Goal: Task Accomplishment & Management: Use online tool/utility

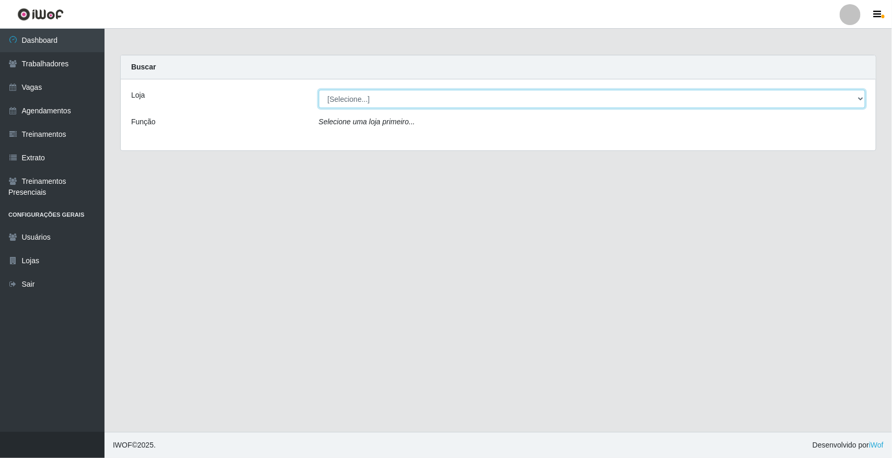
click at [384, 99] on select "[Selecione...] [GEOGRAPHIC_DATA]" at bounding box center [592, 99] width 546 height 18
drag, startPoint x: 382, startPoint y: 100, endPoint x: 383, endPoint y: 108, distance: 7.9
click at [382, 100] on select "[Selecione...] [GEOGRAPHIC_DATA]" at bounding box center [592, 99] width 546 height 18
select select "65"
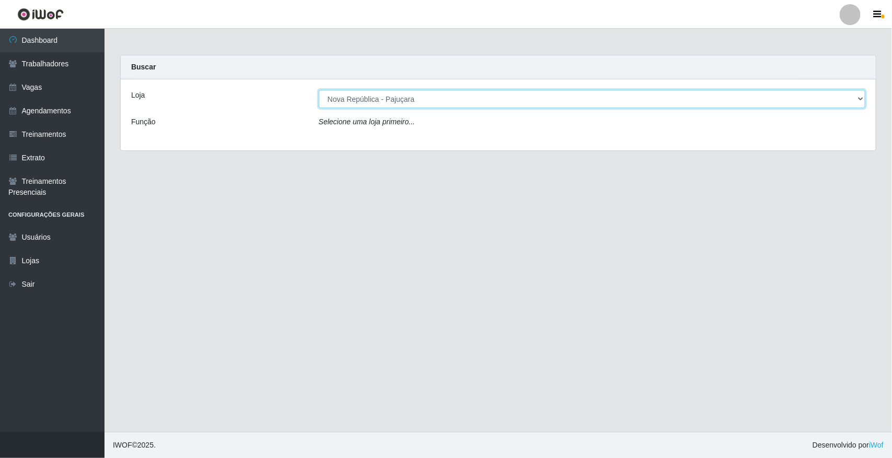
click at [319, 90] on select "[Selecione...] [GEOGRAPHIC_DATA]" at bounding box center [592, 99] width 546 height 18
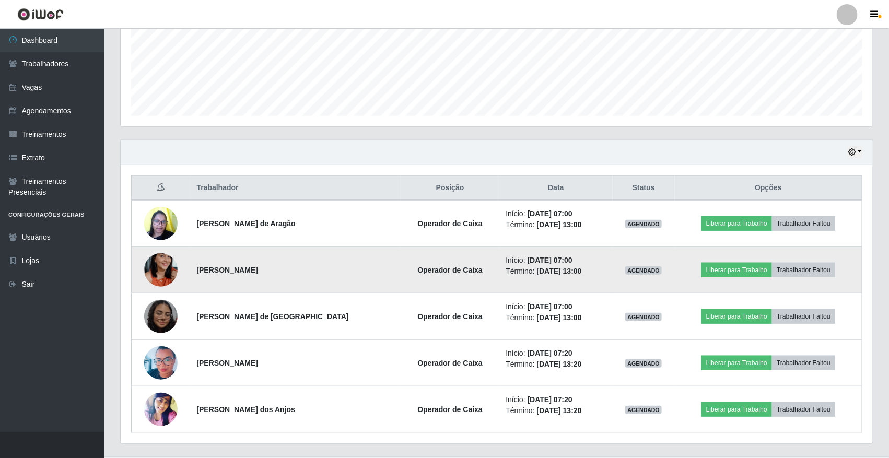
scroll to position [283, 0]
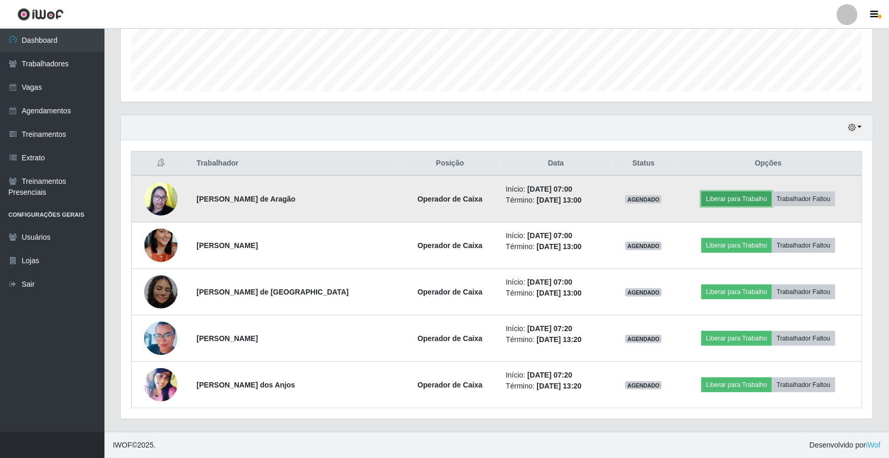
click at [738, 199] on button "Liberar para Trabalho" at bounding box center [737, 199] width 71 height 15
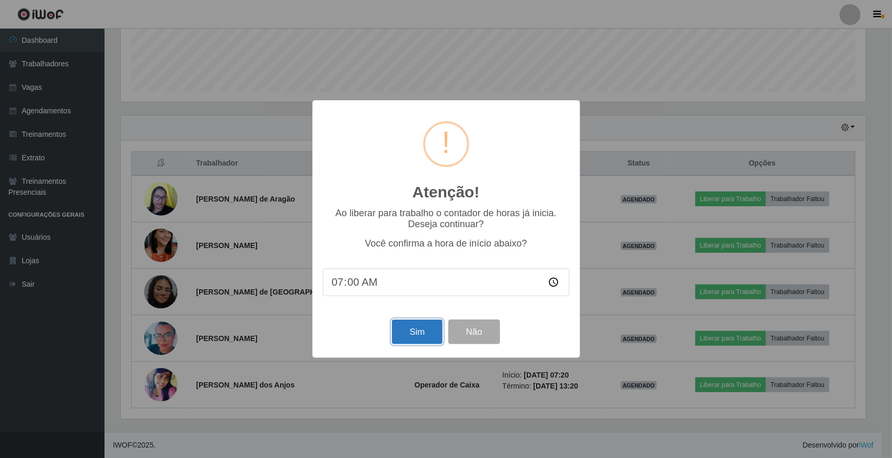
click at [416, 337] on button "Sim" at bounding box center [417, 332] width 51 height 25
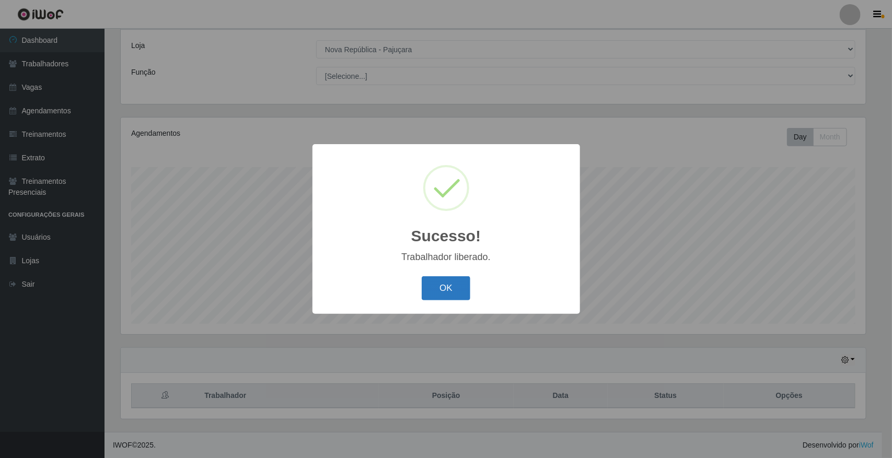
click at [447, 278] on button "OK" at bounding box center [446, 288] width 49 height 25
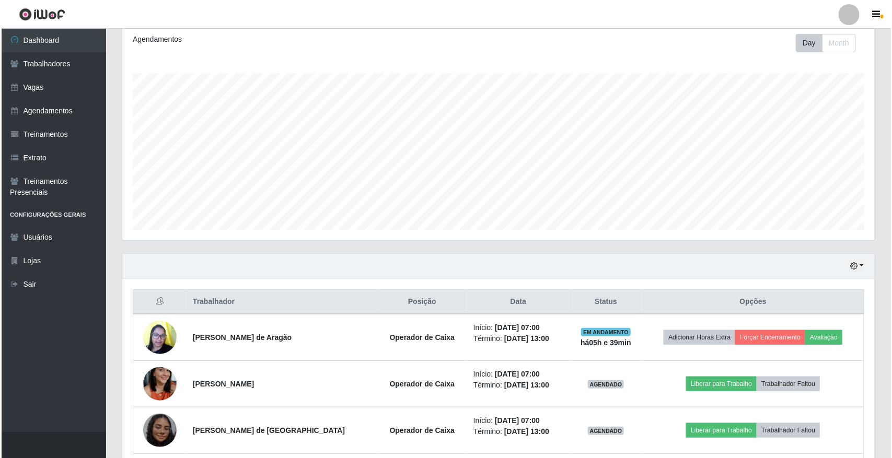
scroll to position [283, 0]
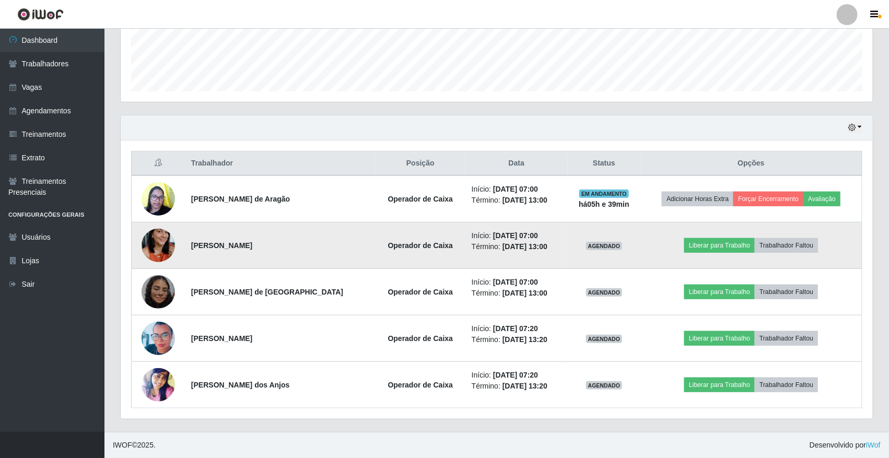
click at [709, 236] on td "Liberar para Trabalho Trabalhador Faltou" at bounding box center [750, 246] width 221 height 46
click at [711, 242] on button "Liberar para Trabalho" at bounding box center [719, 245] width 71 height 15
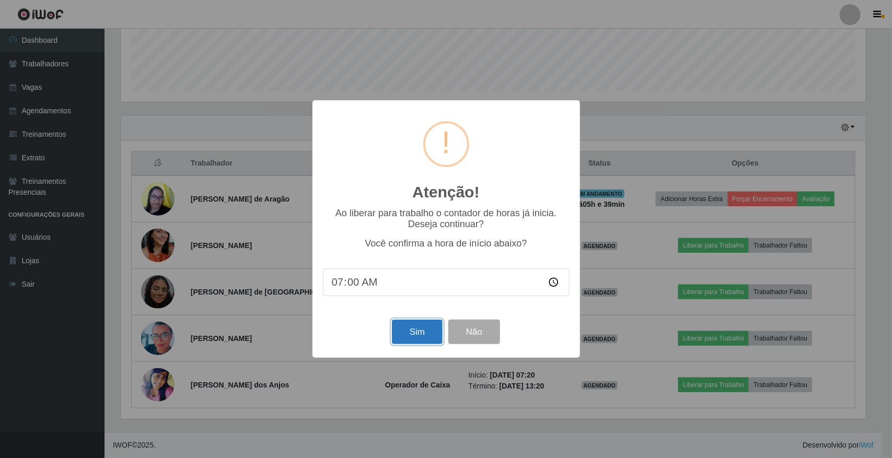
click at [411, 338] on button "Sim" at bounding box center [417, 332] width 51 height 25
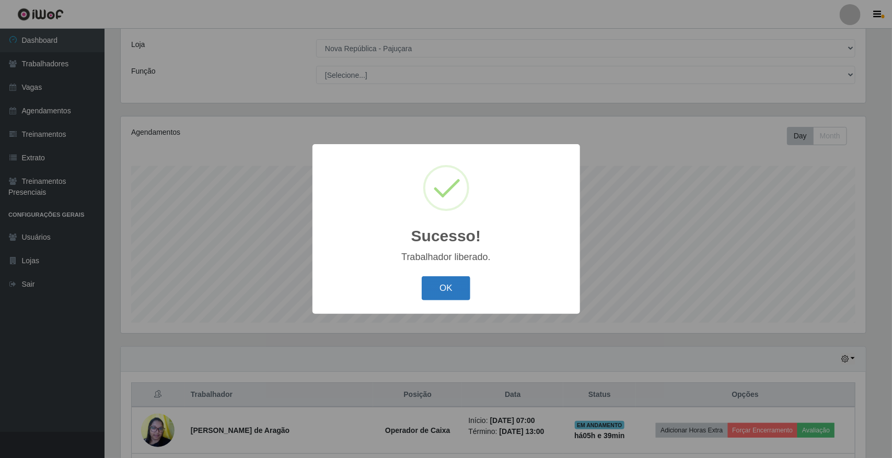
click at [446, 287] on button "OK" at bounding box center [446, 288] width 49 height 25
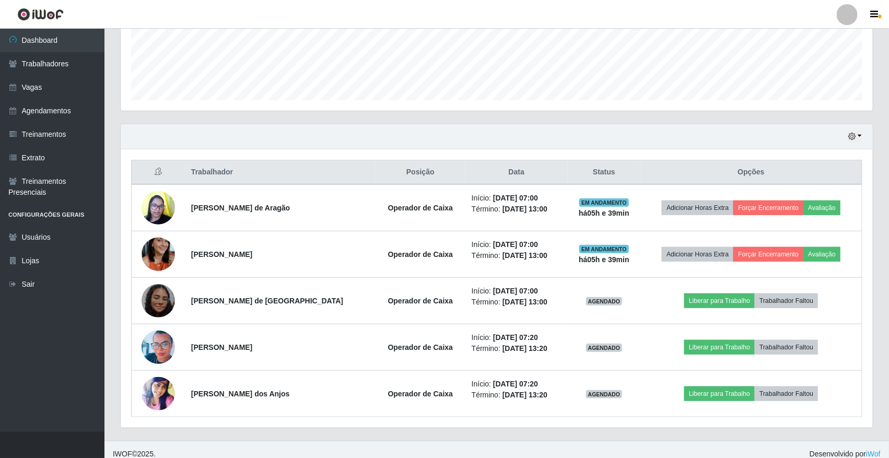
scroll to position [283, 0]
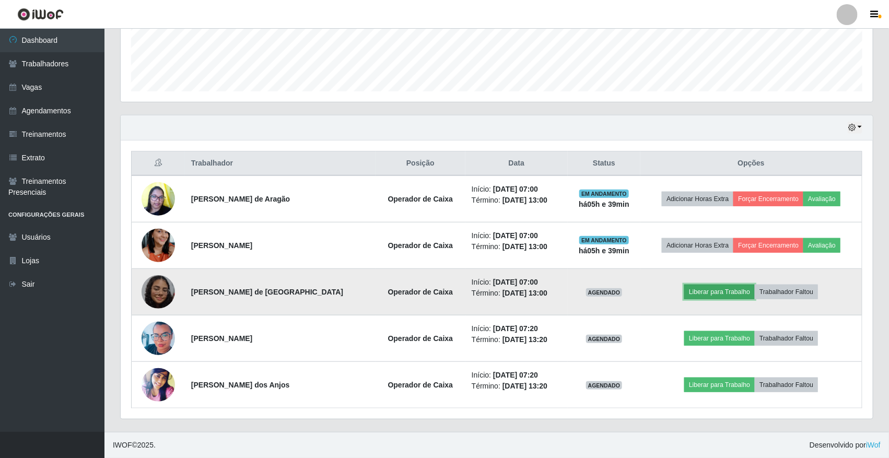
click at [701, 296] on button "Liberar para Trabalho" at bounding box center [719, 292] width 71 height 15
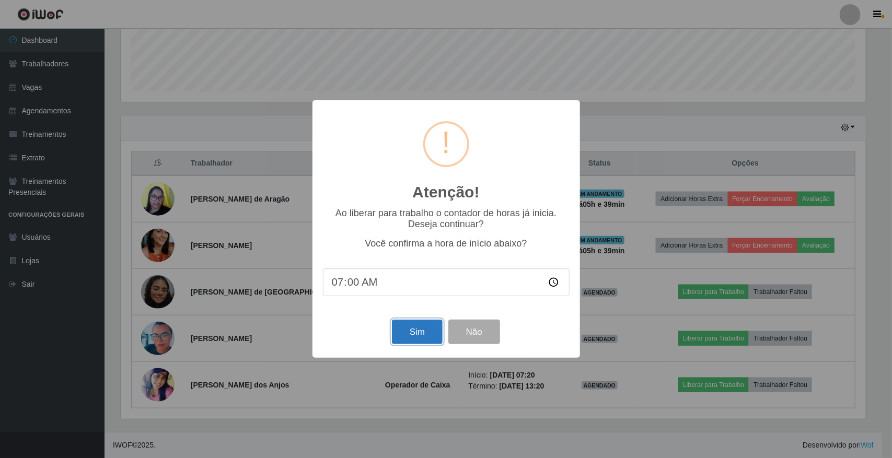
click at [424, 333] on button "Sim" at bounding box center [417, 332] width 51 height 25
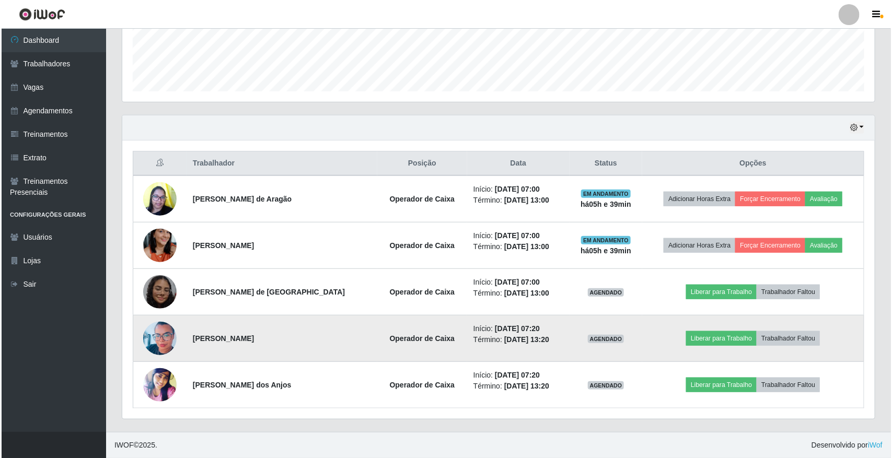
scroll to position [0, 0]
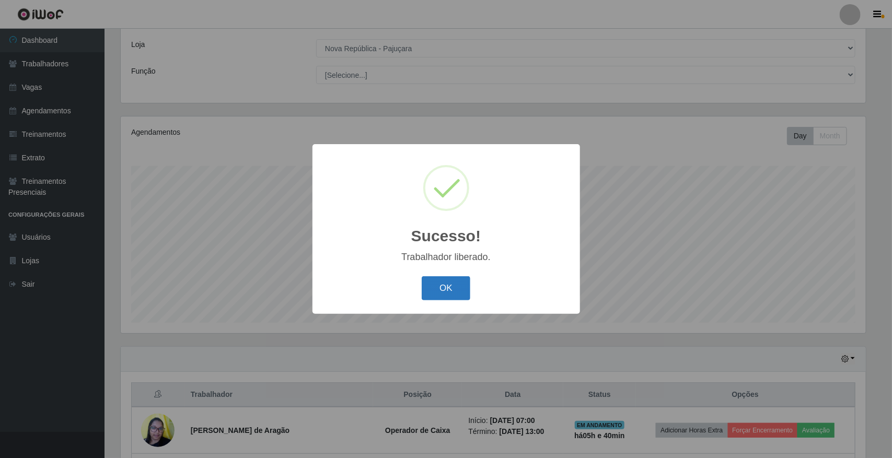
click at [448, 289] on button "OK" at bounding box center [446, 288] width 49 height 25
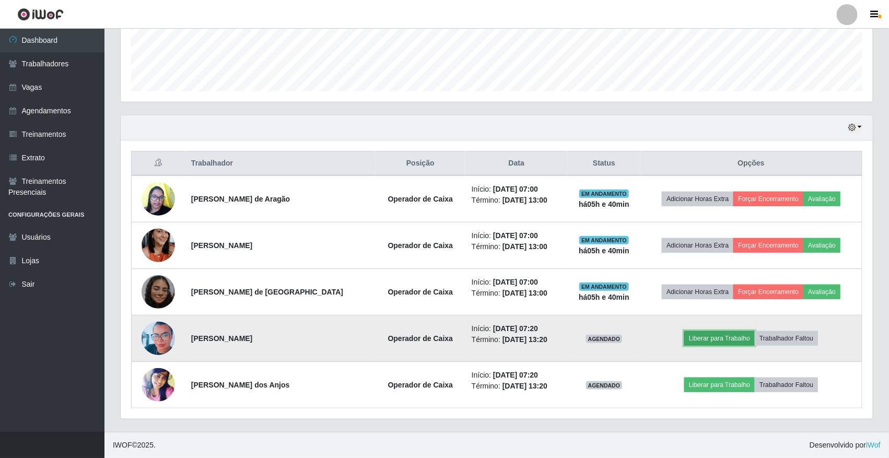
click at [718, 336] on button "Liberar para Trabalho" at bounding box center [719, 338] width 71 height 15
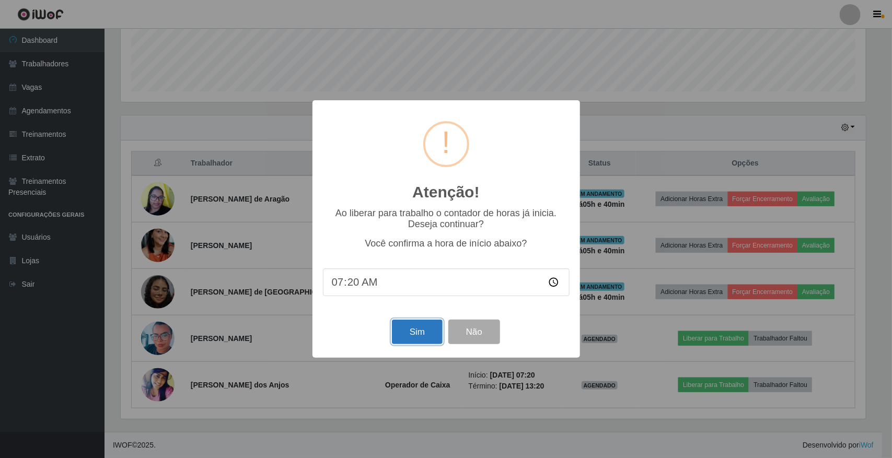
click at [403, 325] on button "Sim" at bounding box center [417, 332] width 51 height 25
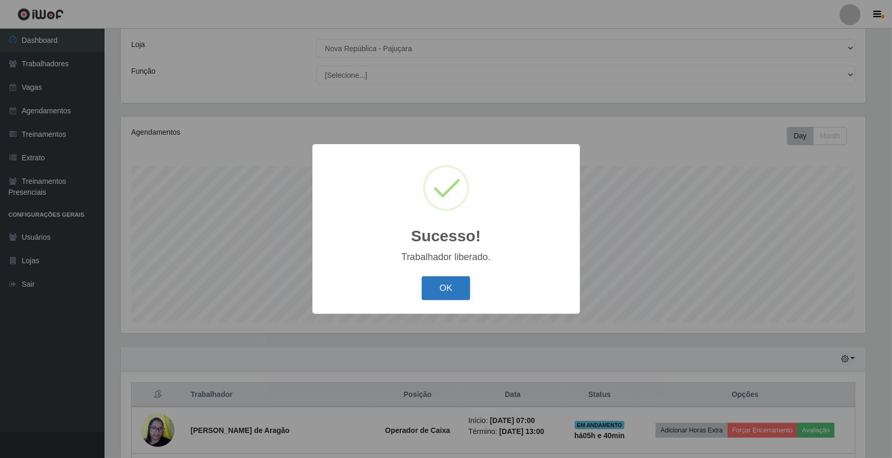
click at [429, 286] on button "OK" at bounding box center [446, 288] width 49 height 25
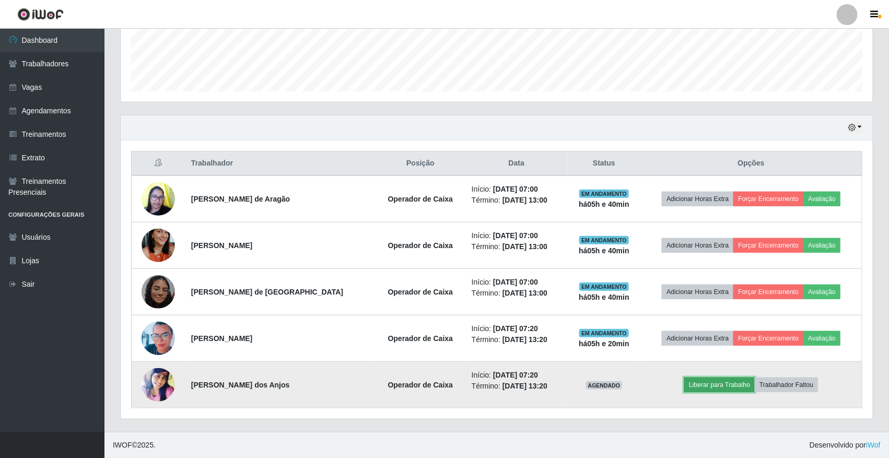
click at [696, 390] on button "Liberar para Trabalho" at bounding box center [719, 385] width 71 height 15
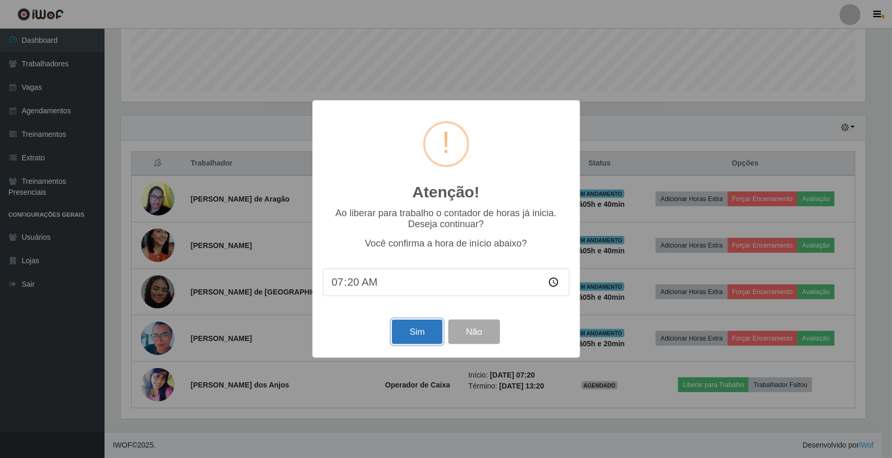
click at [421, 337] on button "Sim" at bounding box center [417, 332] width 51 height 25
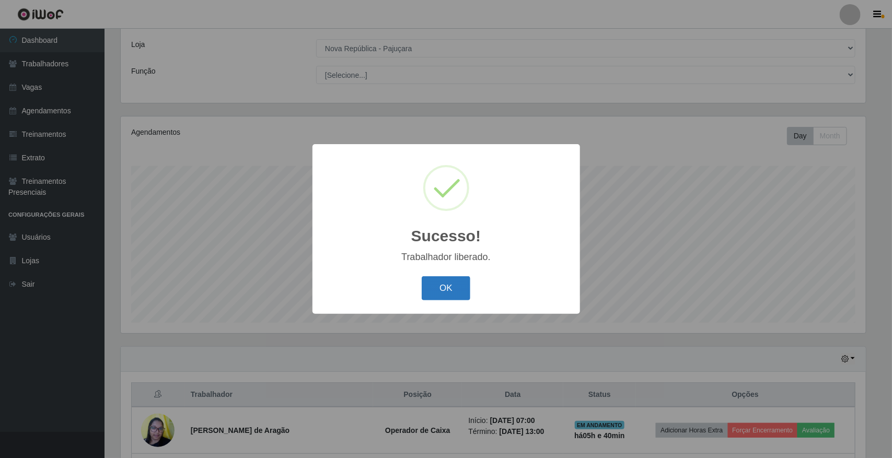
click at [426, 300] on button "OK" at bounding box center [446, 288] width 49 height 25
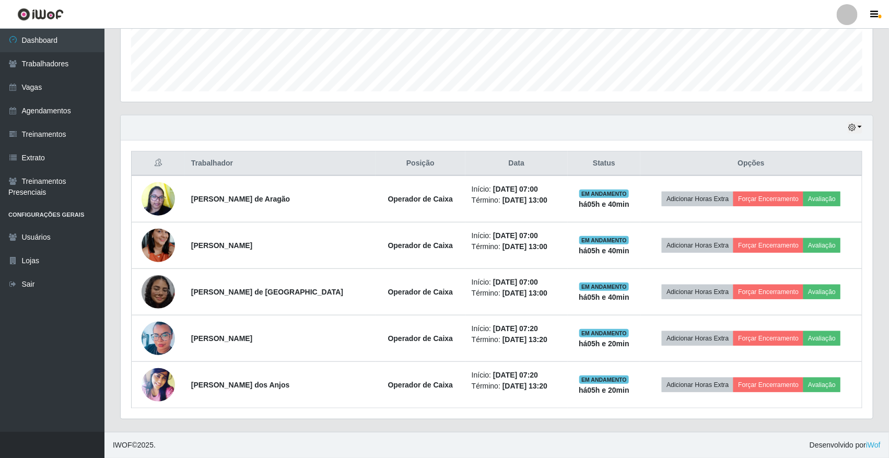
drag, startPoint x: 473, startPoint y: 458, endPoint x: 687, endPoint y: 24, distance: 484.3
click at [687, 17] on header "Perfil Alterar Senha Sair" at bounding box center [444, 14] width 889 height 29
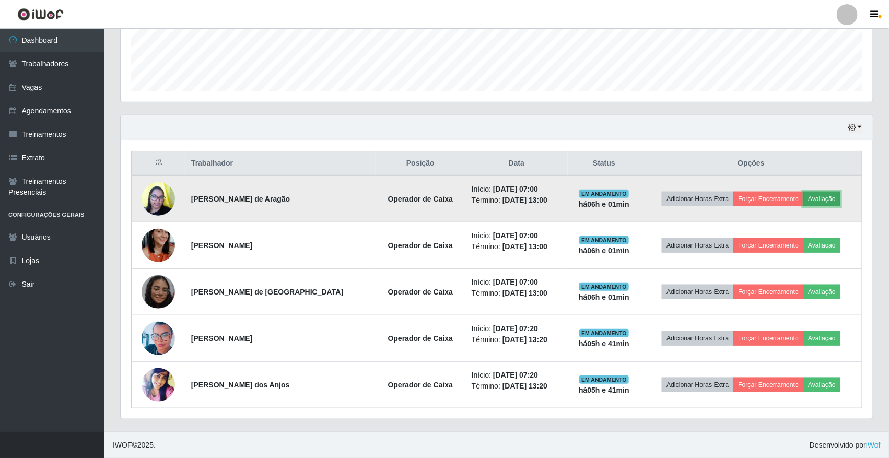
click at [816, 197] on button "Avaliação" at bounding box center [821, 199] width 37 height 15
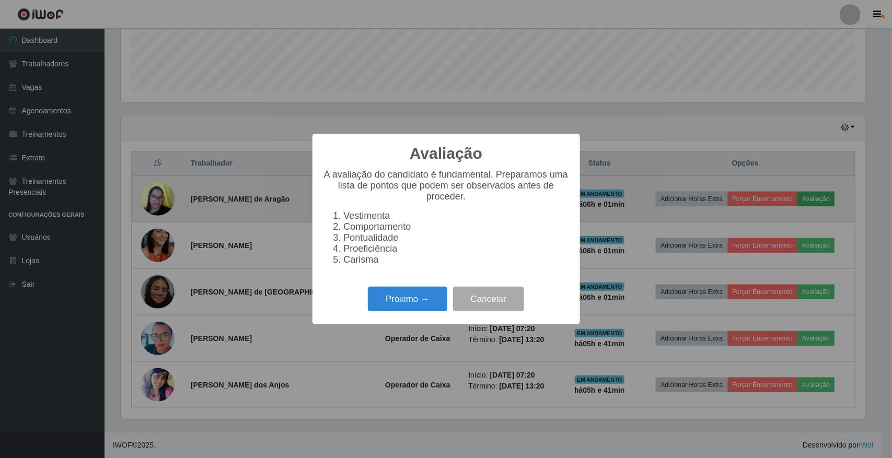
scroll to position [217, 745]
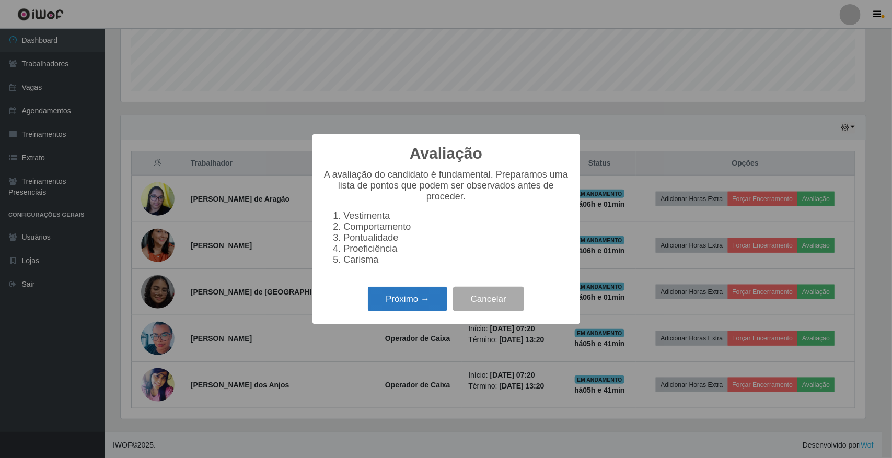
click at [404, 311] on button "Próximo →" at bounding box center [407, 299] width 79 height 25
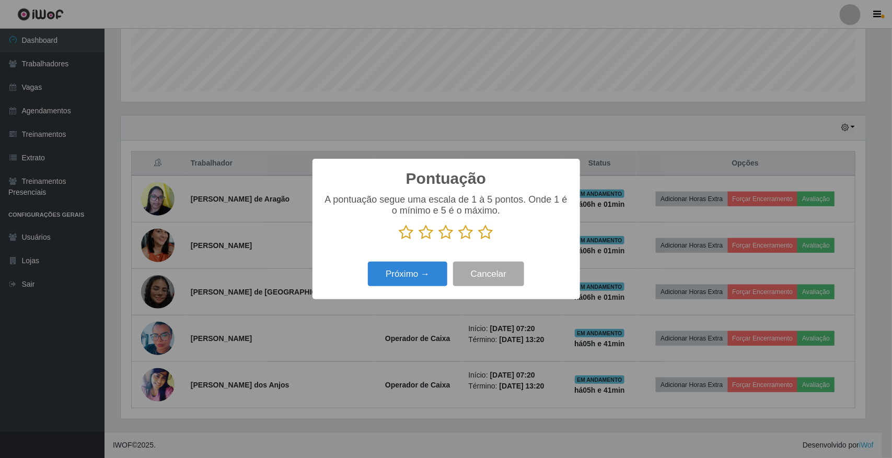
click at [484, 233] on icon at bounding box center [485, 233] width 15 height 16
click at [478, 240] on input "radio" at bounding box center [478, 240] width 0 height 0
click at [417, 274] on button "Próximo →" at bounding box center [407, 274] width 79 height 25
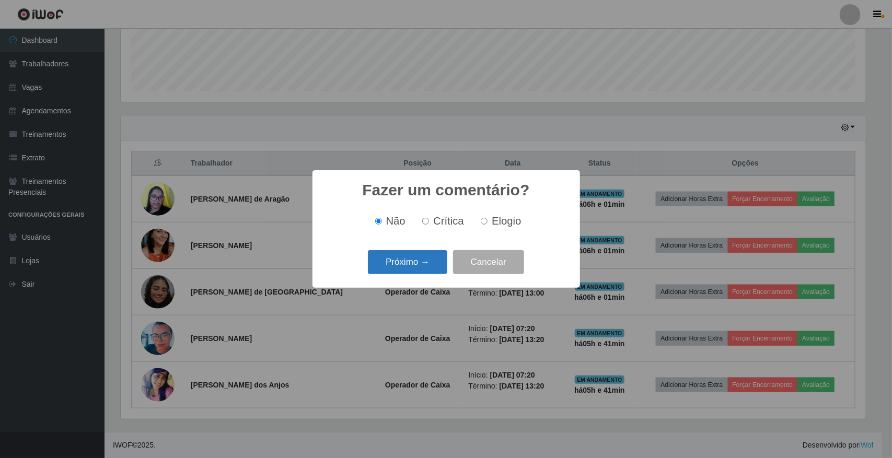
click at [413, 268] on button "Próximo →" at bounding box center [407, 262] width 79 height 25
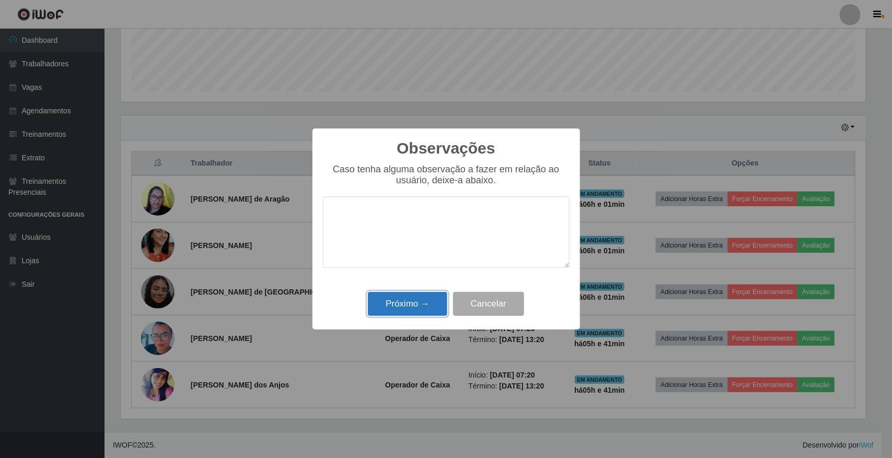
click at [393, 309] on button "Próximo →" at bounding box center [407, 304] width 79 height 25
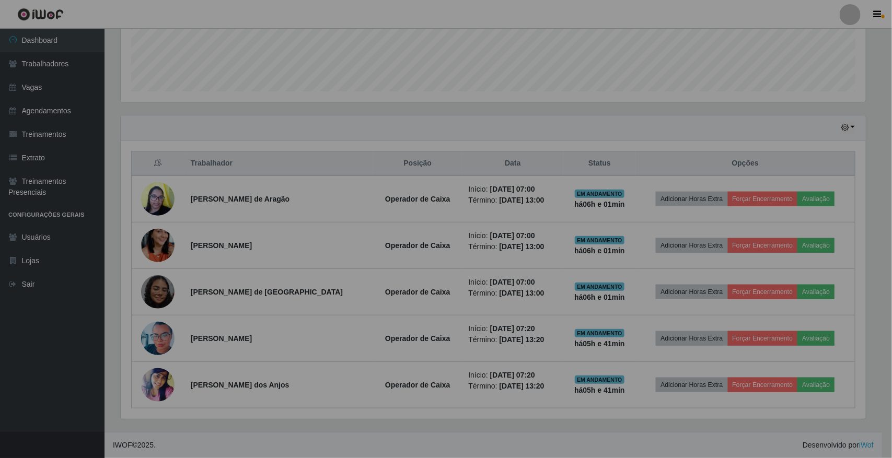
scroll to position [217, 752]
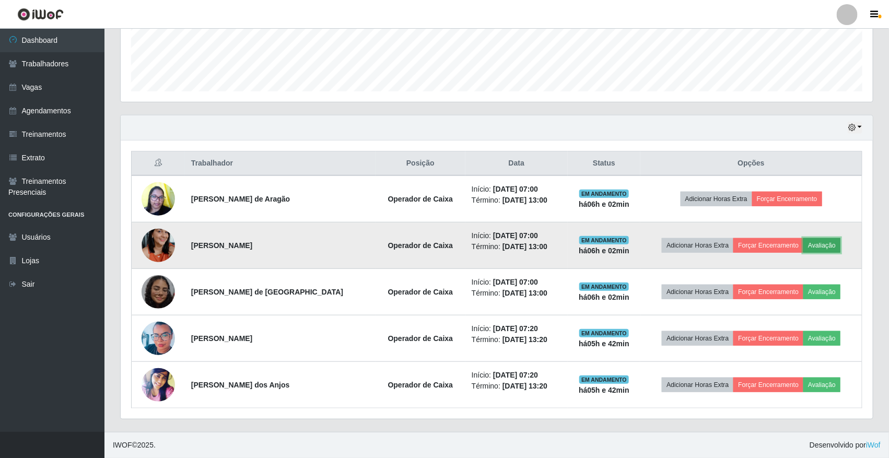
click at [814, 247] on button "Avaliação" at bounding box center [821, 245] width 37 height 15
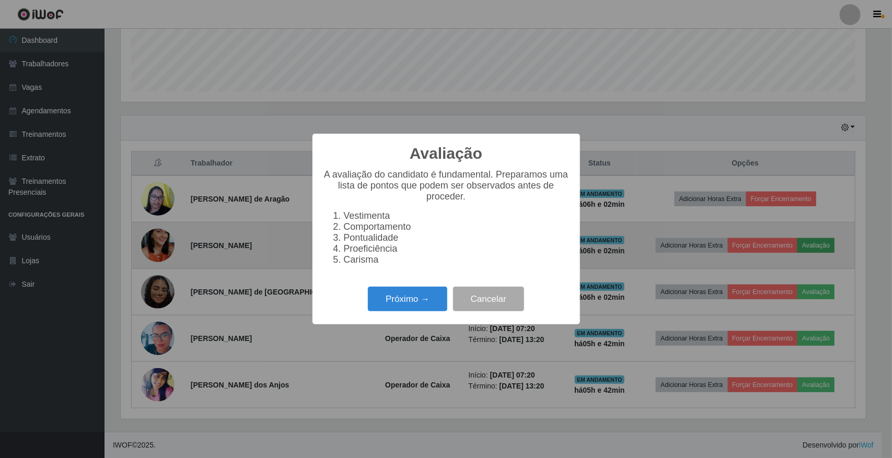
scroll to position [217, 745]
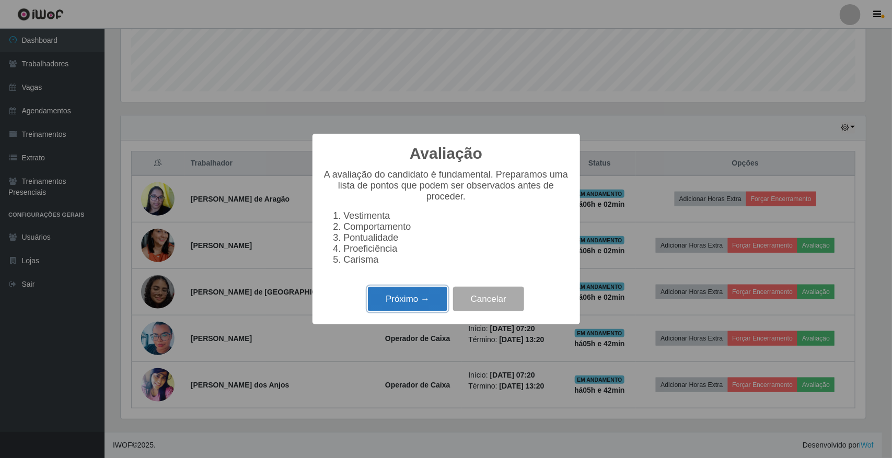
click at [429, 307] on button "Próximo →" at bounding box center [407, 299] width 79 height 25
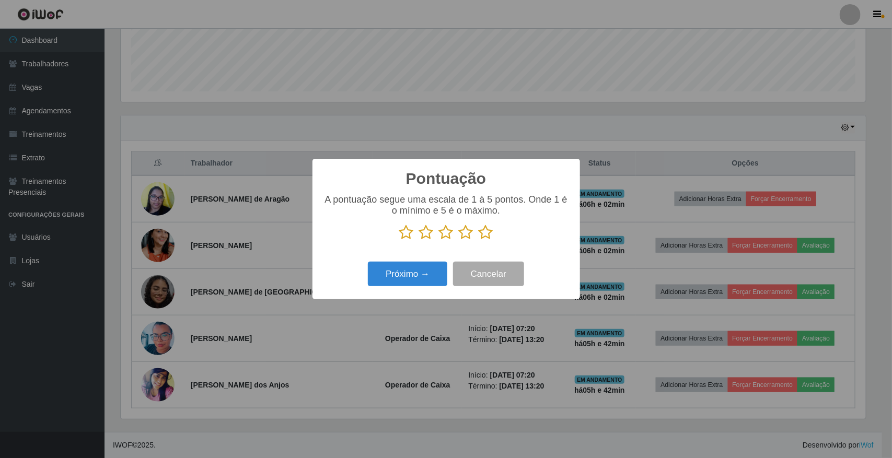
click at [487, 234] on icon at bounding box center [485, 233] width 15 height 16
click at [478, 240] on input "radio" at bounding box center [478, 240] width 0 height 0
click at [429, 273] on button "Próximo →" at bounding box center [407, 274] width 79 height 25
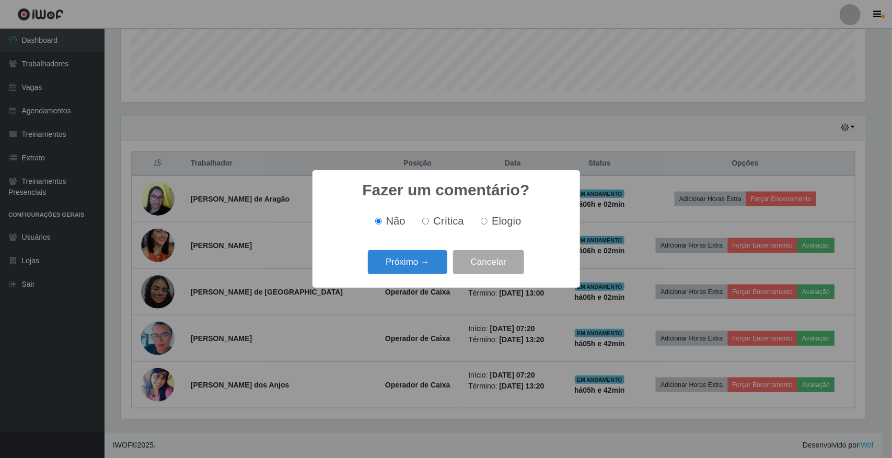
click at [429, 273] on button "Próximo →" at bounding box center [407, 262] width 79 height 25
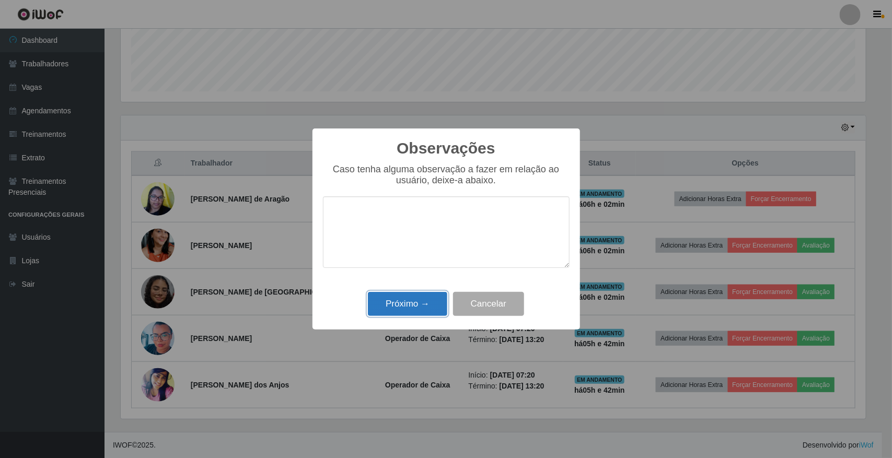
click at [424, 309] on button "Próximo →" at bounding box center [407, 304] width 79 height 25
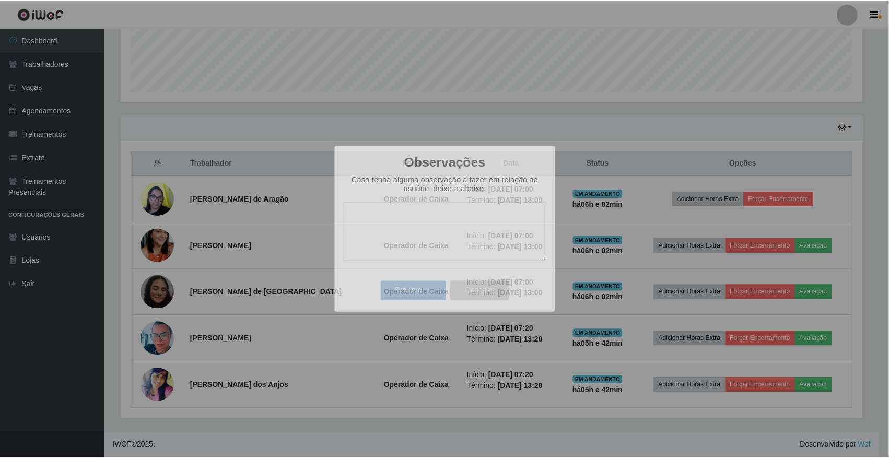
scroll to position [217, 752]
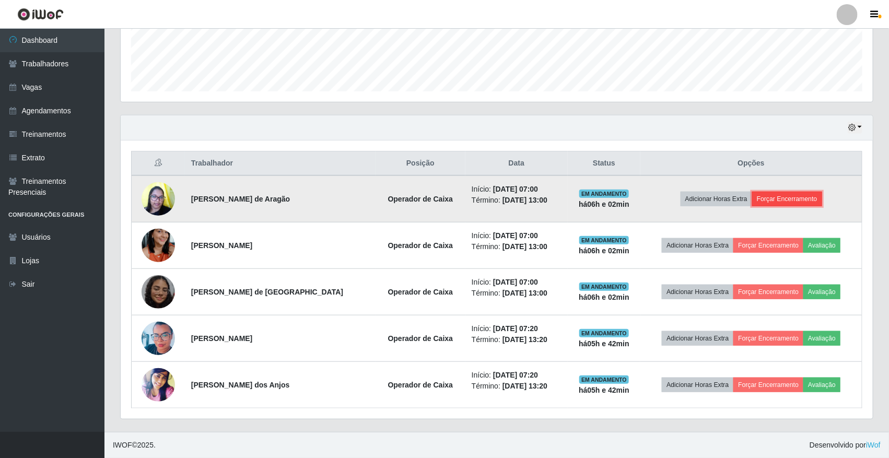
click at [776, 202] on button "Forçar Encerramento" at bounding box center [787, 199] width 70 height 15
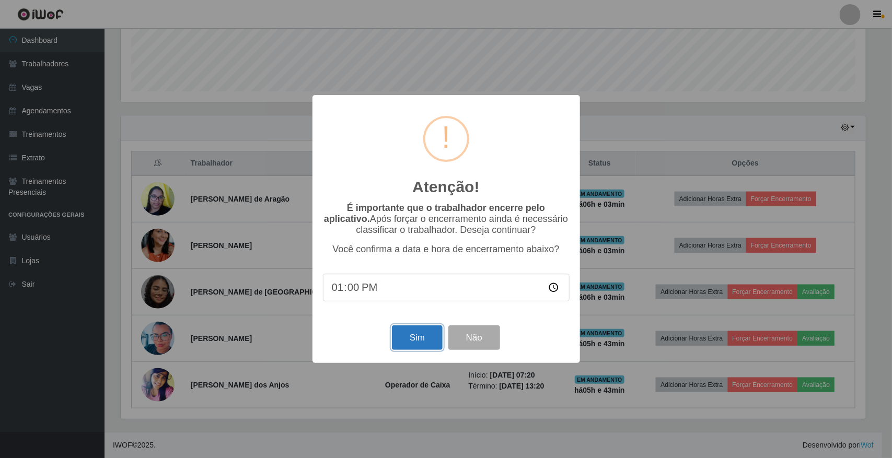
click at [418, 345] on button "Sim" at bounding box center [417, 337] width 51 height 25
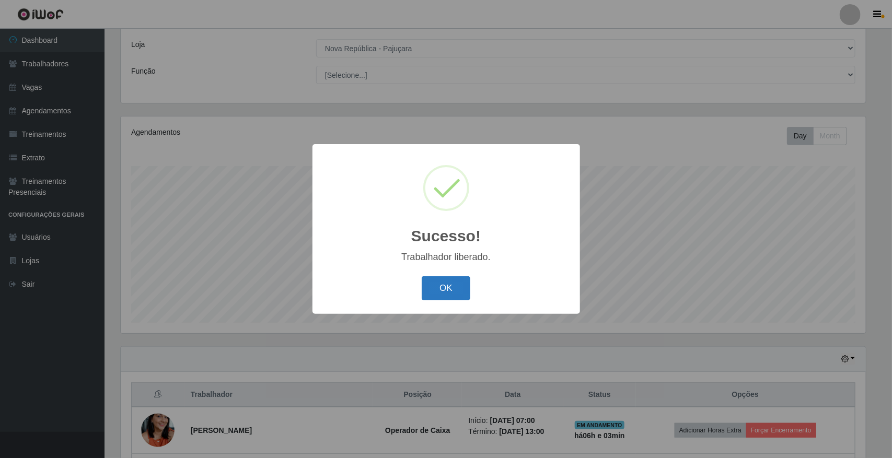
click at [439, 289] on button "OK" at bounding box center [446, 288] width 49 height 25
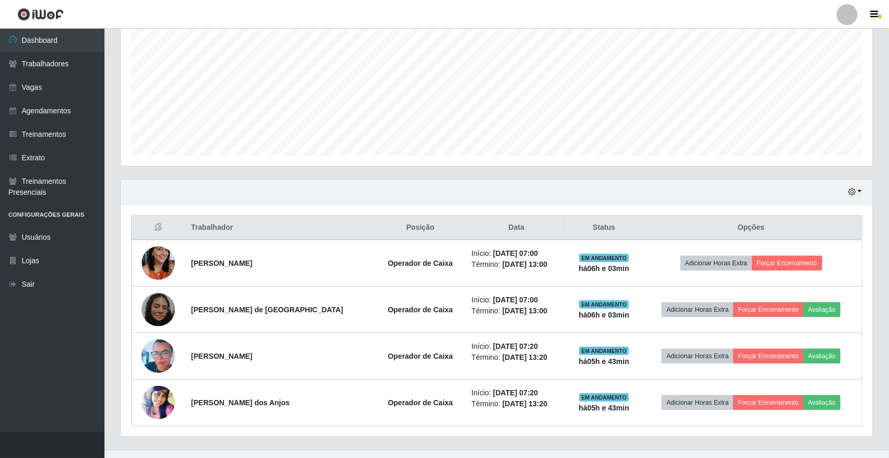
scroll to position [237, 0]
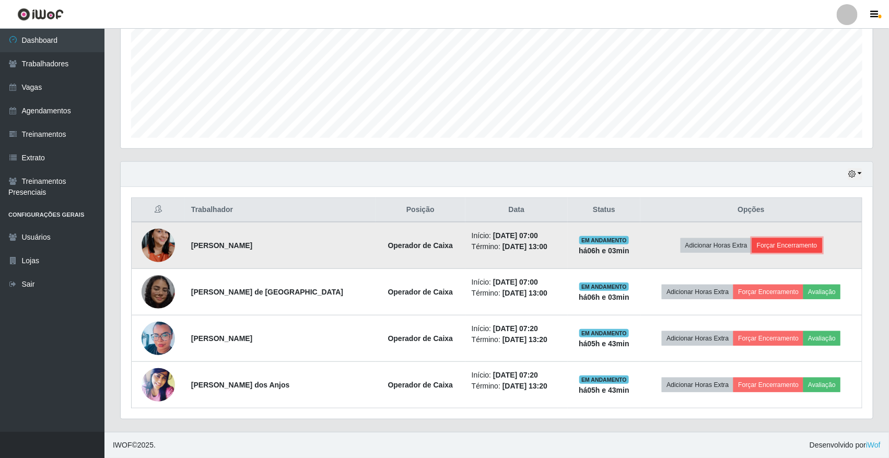
click at [787, 247] on button "Forçar Encerramento" at bounding box center [787, 245] width 70 height 15
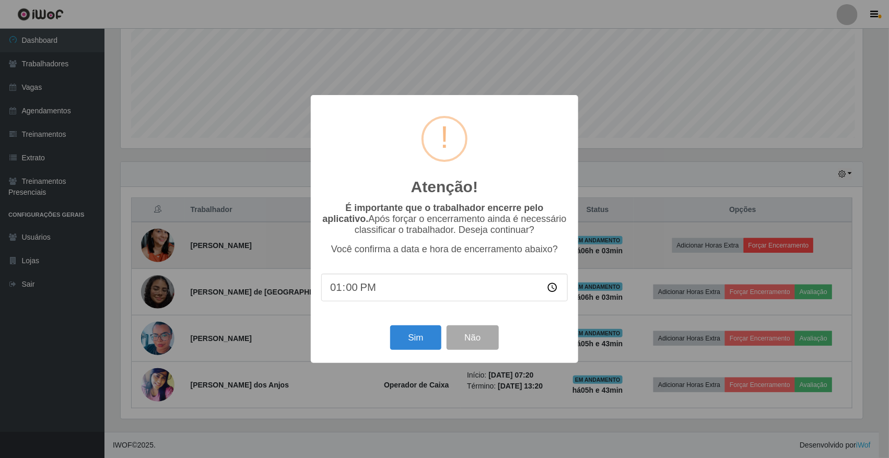
scroll to position [217, 745]
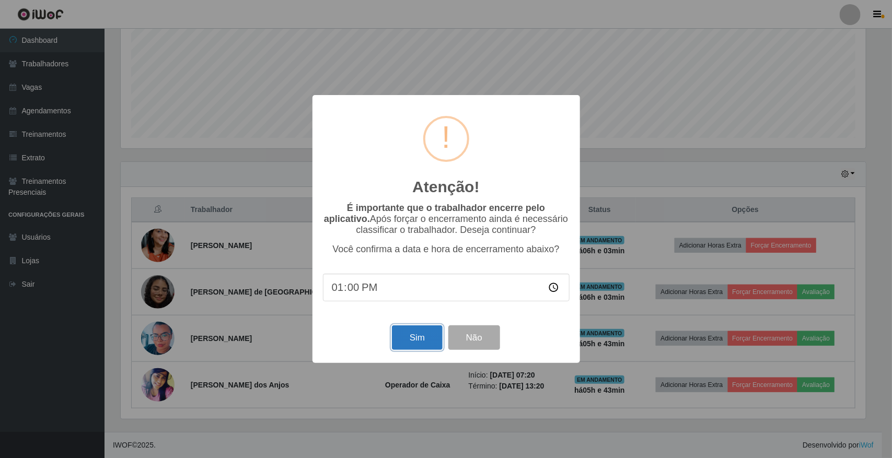
click at [414, 346] on button "Sim" at bounding box center [417, 337] width 51 height 25
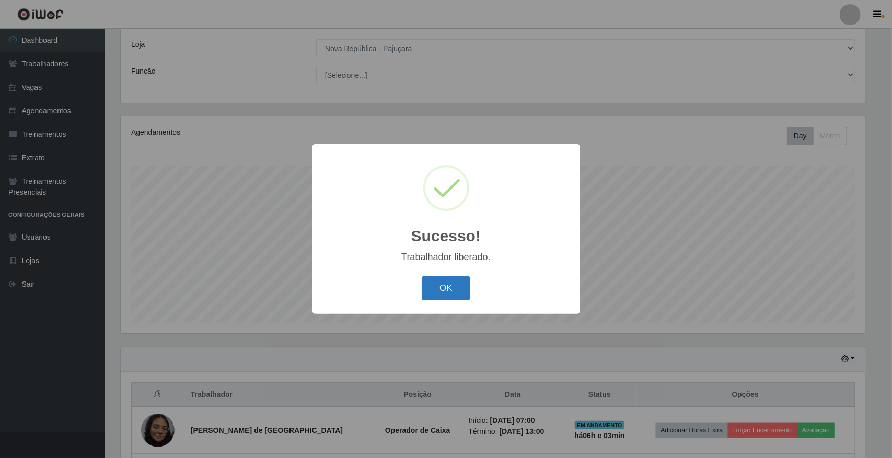
click at [459, 289] on button "OK" at bounding box center [446, 288] width 49 height 25
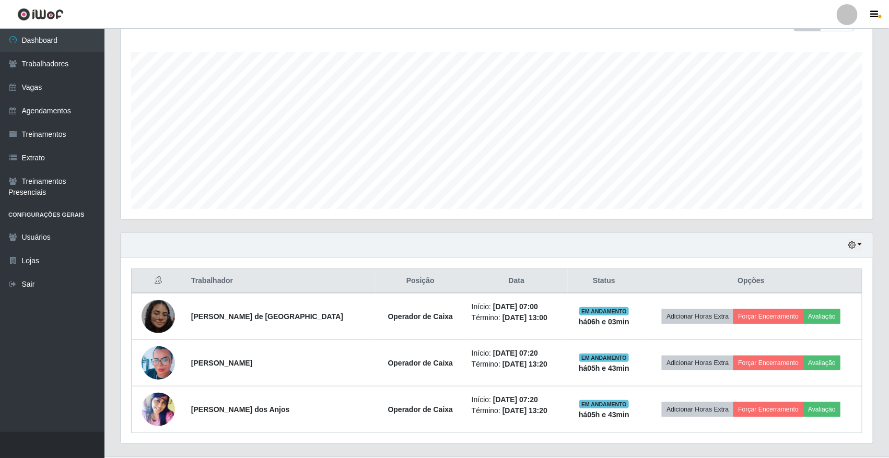
scroll to position [181, 0]
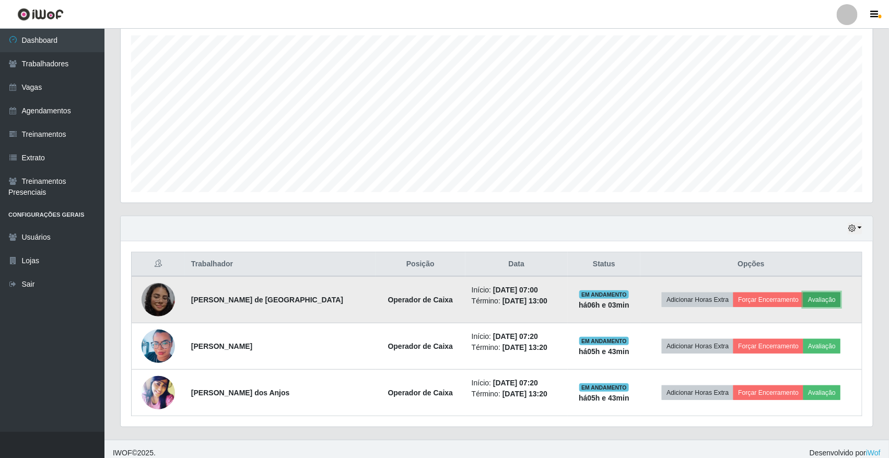
click at [816, 302] on button "Avaliação" at bounding box center [821, 300] width 37 height 15
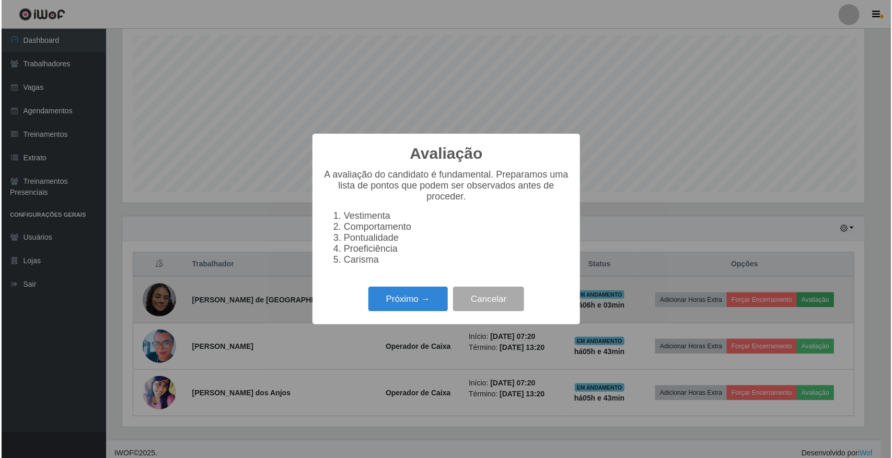
scroll to position [217, 745]
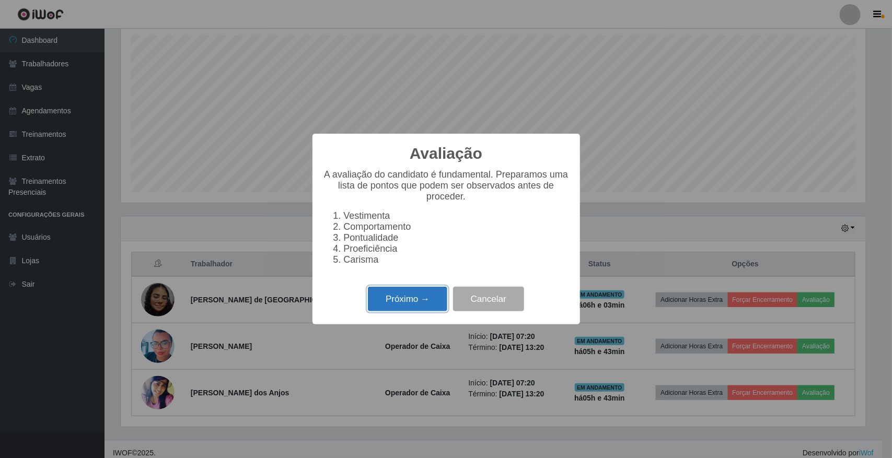
click at [417, 311] on button "Próximo →" at bounding box center [407, 299] width 79 height 25
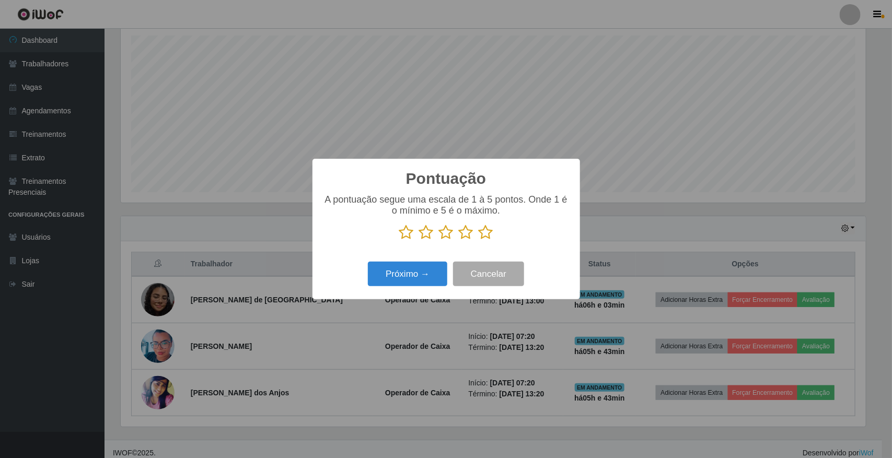
click at [485, 231] on icon at bounding box center [485, 233] width 15 height 16
click at [478, 240] on input "radio" at bounding box center [478, 240] width 0 height 0
click at [485, 231] on icon at bounding box center [485, 233] width 15 height 16
click at [478, 240] on input "radio" at bounding box center [478, 240] width 0 height 0
click at [408, 276] on button "Próximo →" at bounding box center [407, 274] width 79 height 25
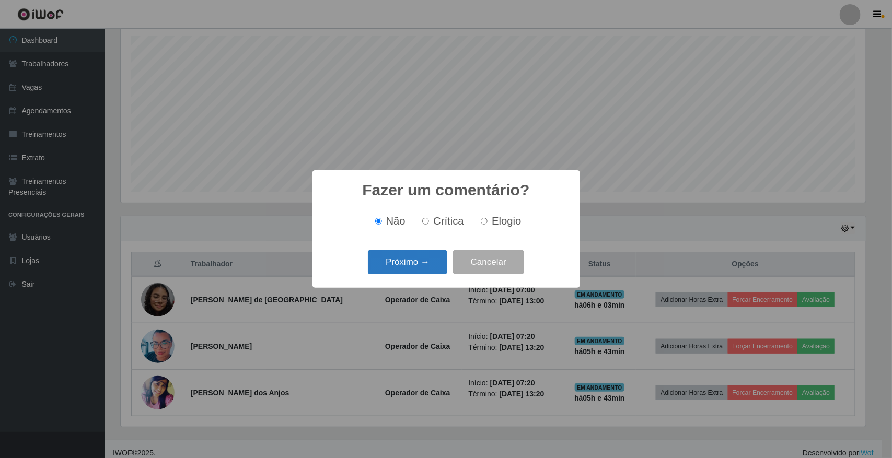
click at [413, 265] on button "Próximo →" at bounding box center [407, 262] width 79 height 25
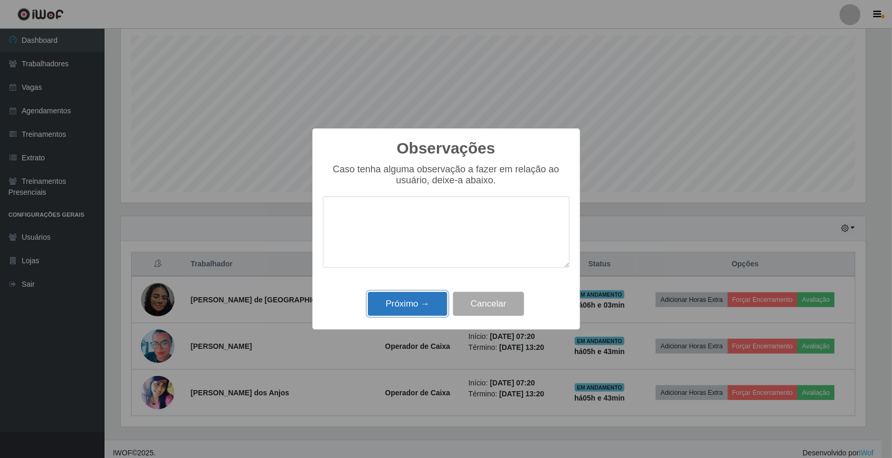
click at [401, 307] on button "Próximo →" at bounding box center [407, 304] width 79 height 25
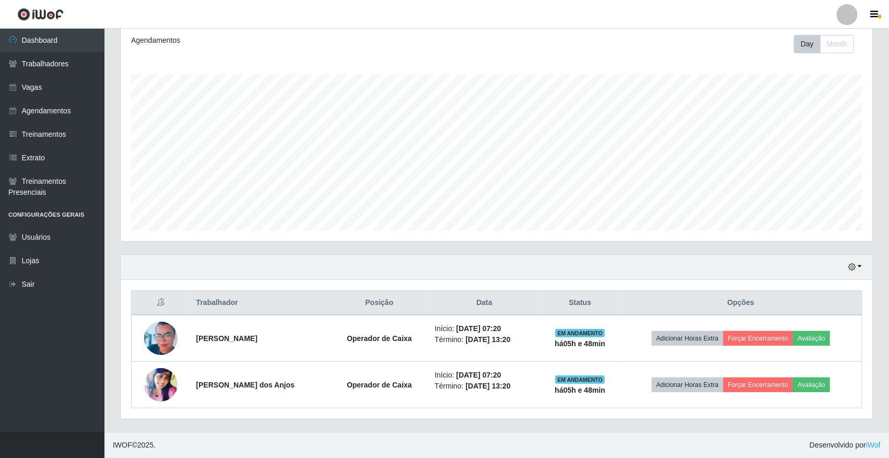
scroll to position [144, 0]
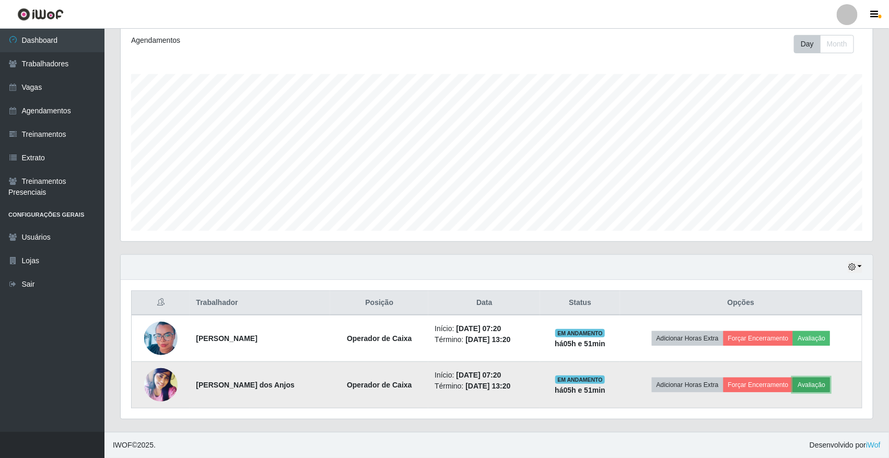
click at [818, 387] on button "Avaliação" at bounding box center [811, 385] width 37 height 15
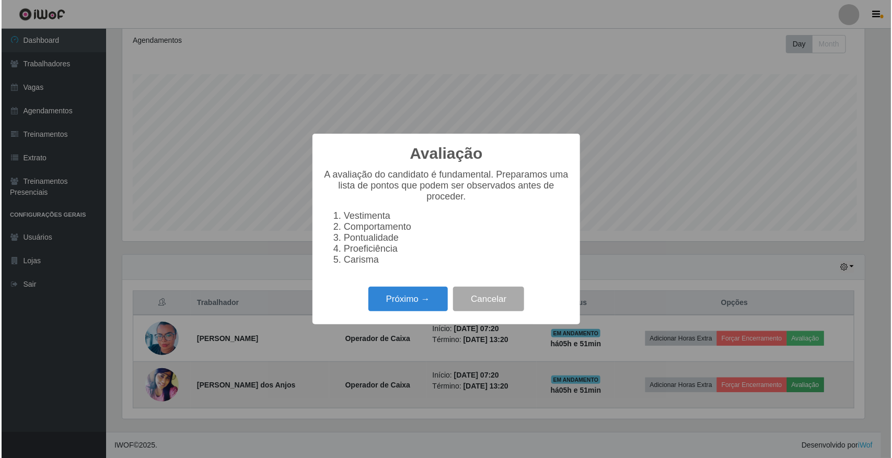
scroll to position [217, 745]
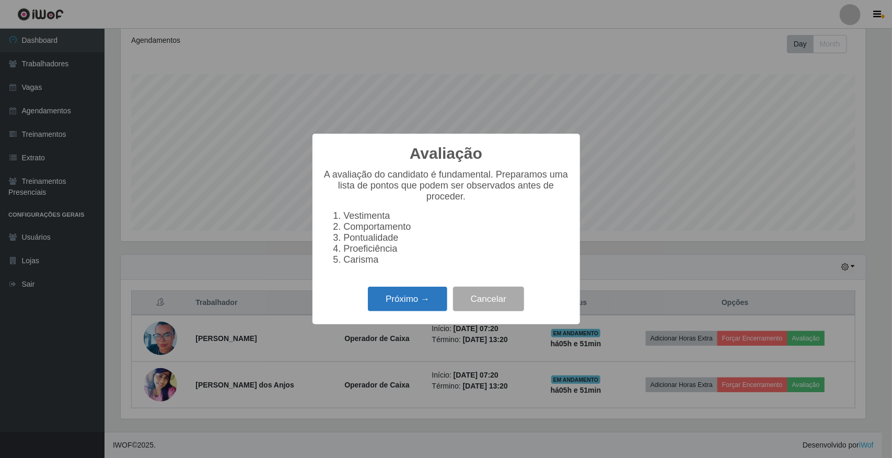
click at [396, 311] on button "Próximo →" at bounding box center [407, 299] width 79 height 25
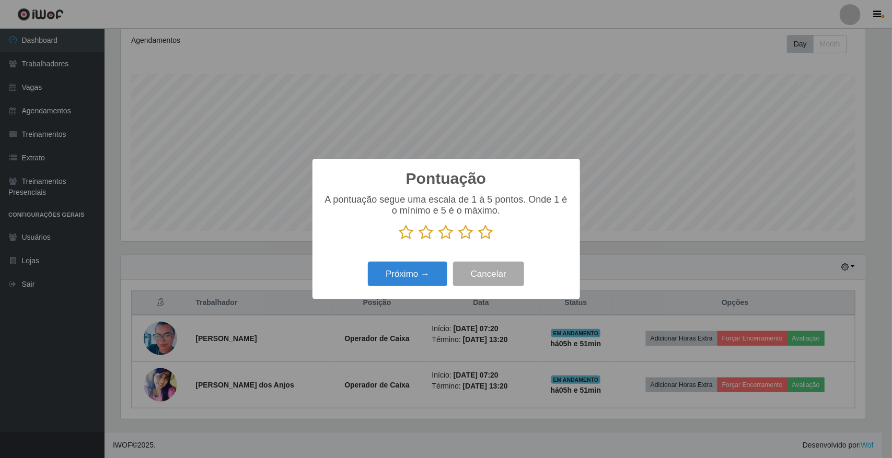
scroll to position [522158, 521629]
click at [485, 235] on icon at bounding box center [485, 233] width 15 height 16
click at [478, 240] on input "radio" at bounding box center [478, 240] width 0 height 0
click at [485, 235] on icon at bounding box center [485, 233] width 15 height 16
click at [478, 240] on input "radio" at bounding box center [478, 240] width 0 height 0
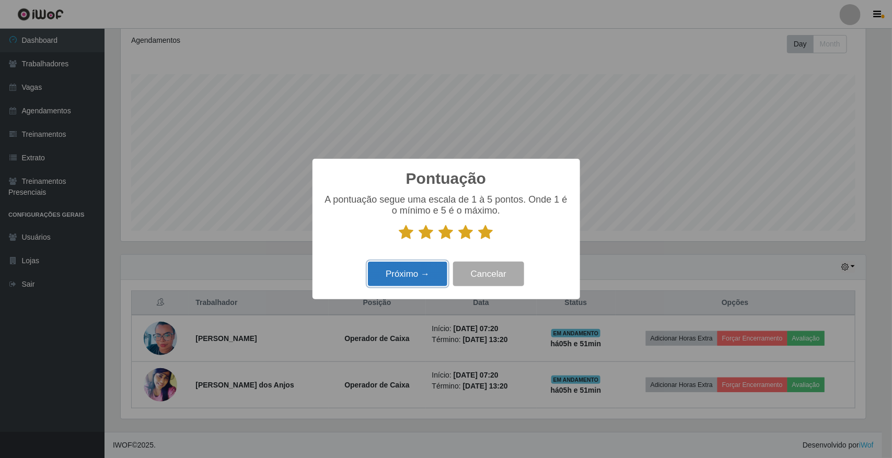
click at [401, 278] on button "Próximo →" at bounding box center [407, 274] width 79 height 25
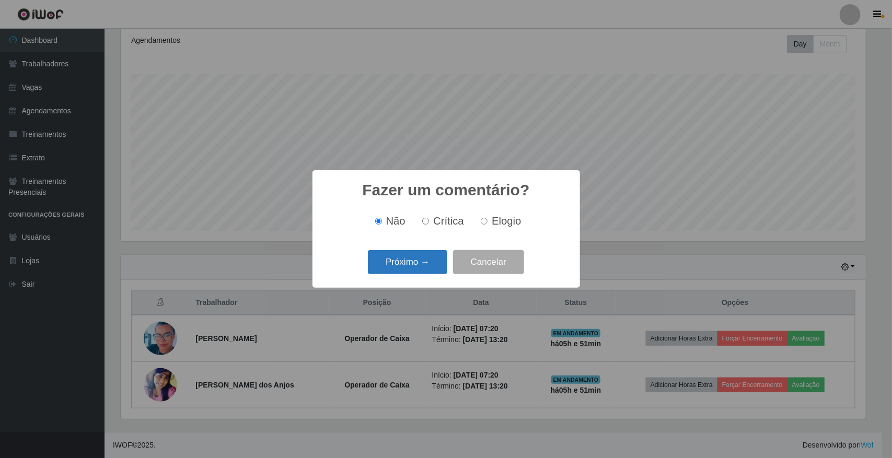
click at [410, 264] on button "Próximo →" at bounding box center [407, 262] width 79 height 25
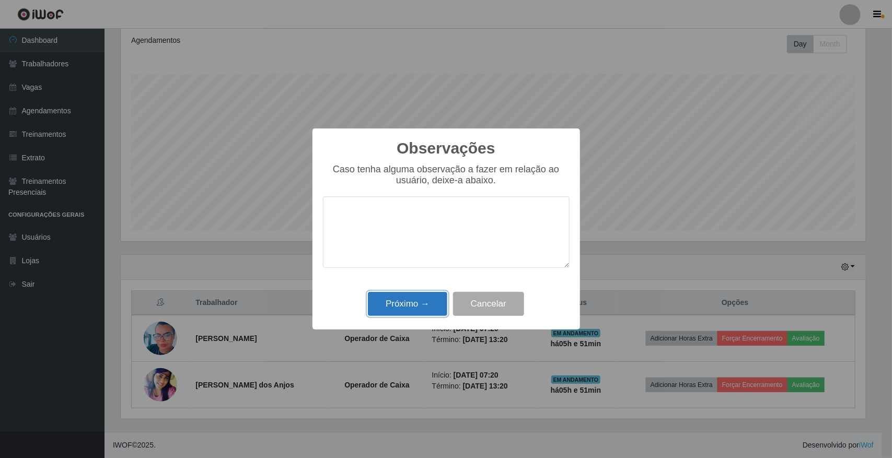
click at [403, 303] on button "Próximo →" at bounding box center [407, 304] width 79 height 25
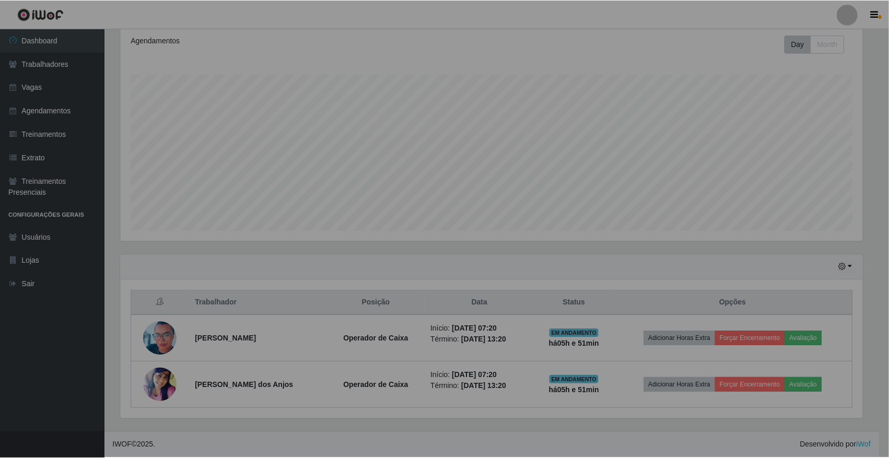
scroll to position [217, 752]
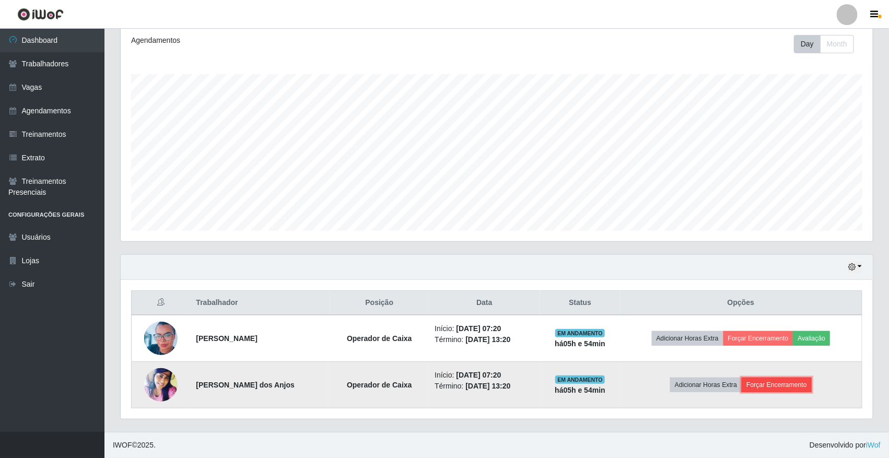
click at [781, 386] on button "Forçar Encerramento" at bounding box center [777, 385] width 70 height 15
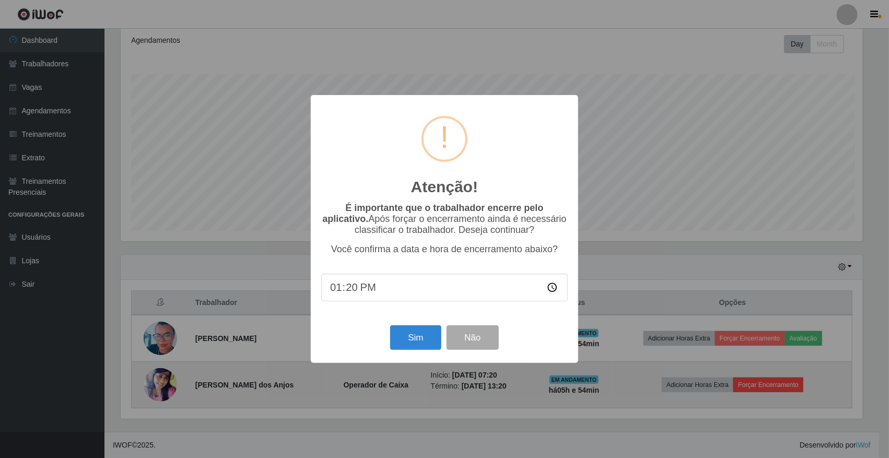
scroll to position [217, 745]
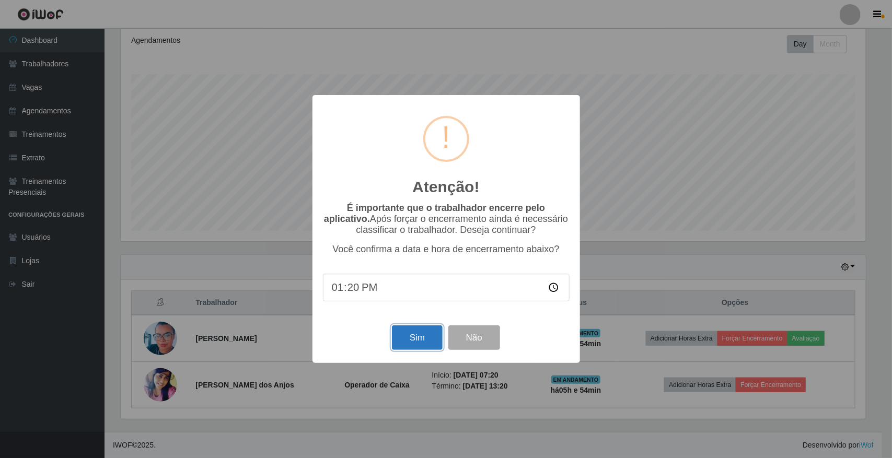
click at [416, 338] on button "Sim" at bounding box center [417, 337] width 51 height 25
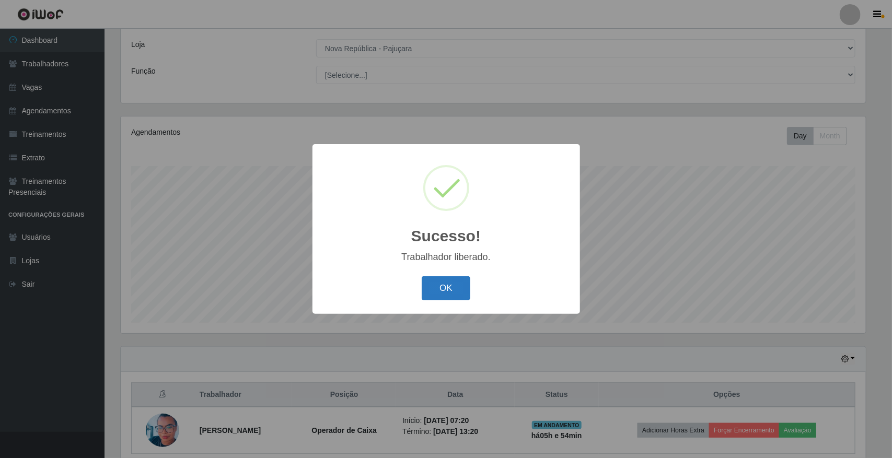
click at [461, 290] on button "OK" at bounding box center [446, 288] width 49 height 25
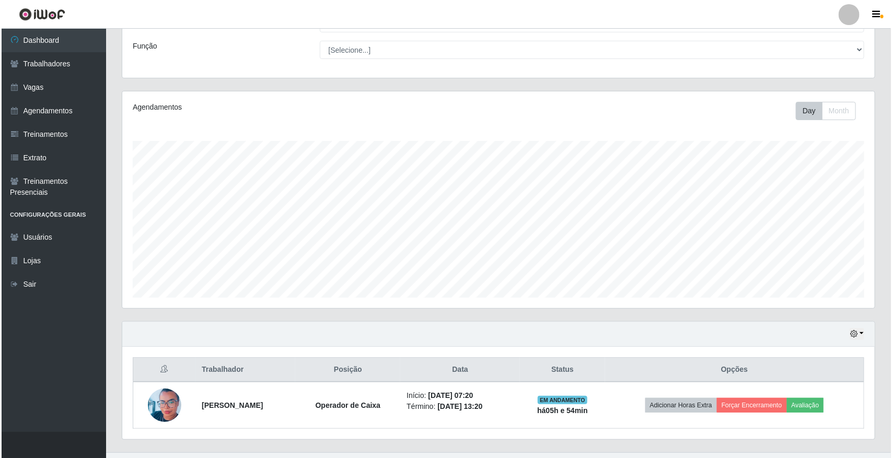
scroll to position [97, 0]
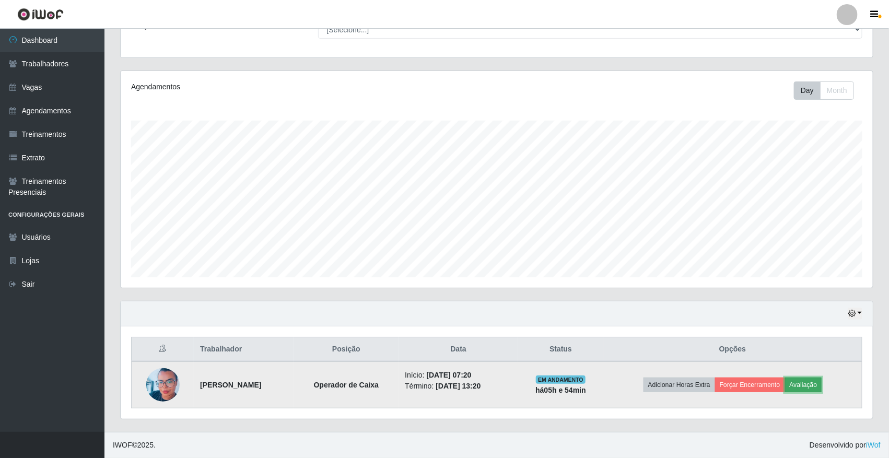
click at [813, 388] on button "Avaliação" at bounding box center [803, 385] width 37 height 15
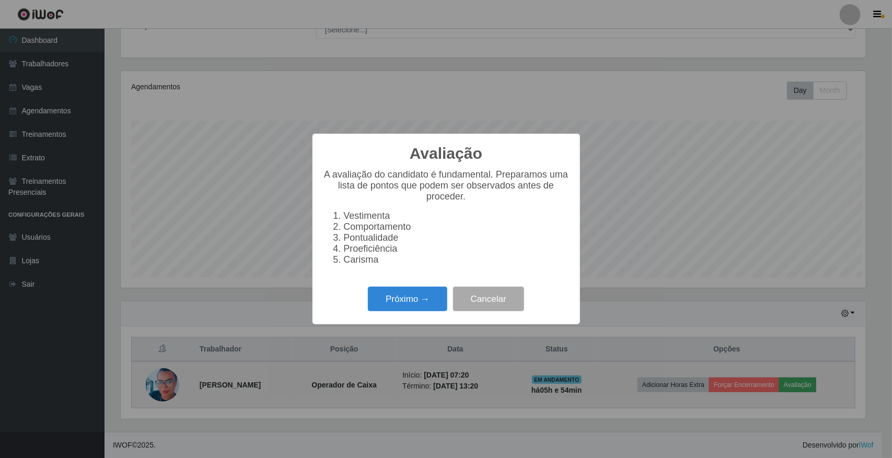
scroll to position [217, 745]
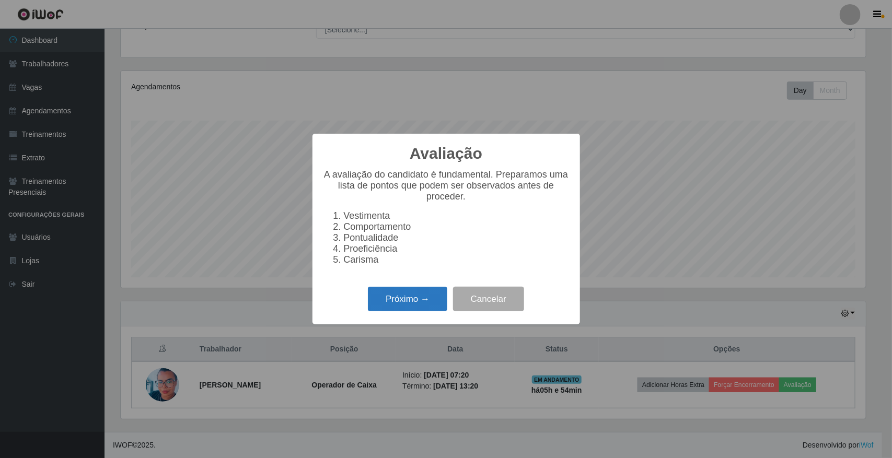
click at [411, 311] on button "Próximo →" at bounding box center [407, 299] width 79 height 25
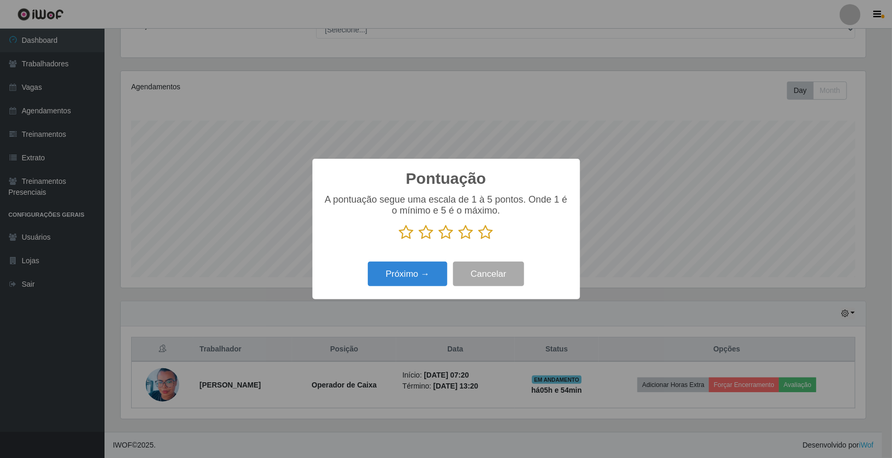
click at [485, 235] on icon at bounding box center [485, 233] width 15 height 16
click at [478, 240] on input "radio" at bounding box center [478, 240] width 0 height 0
click at [397, 276] on button "Próximo →" at bounding box center [407, 274] width 79 height 25
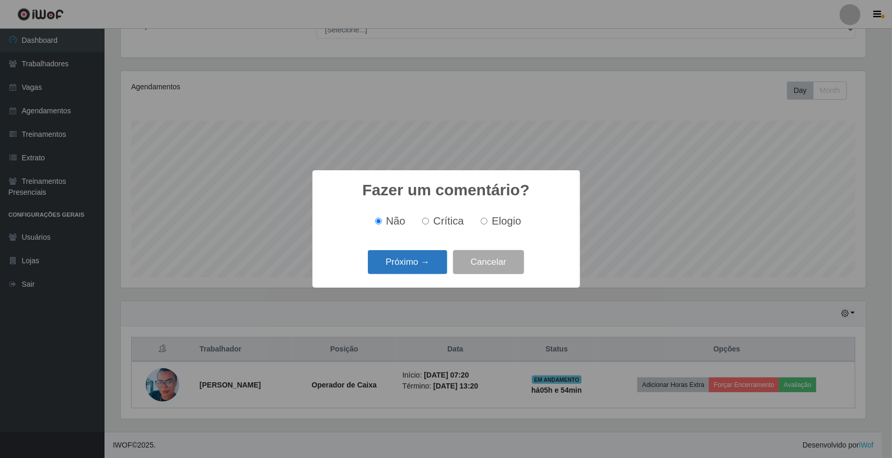
click at [413, 266] on button "Próximo →" at bounding box center [407, 262] width 79 height 25
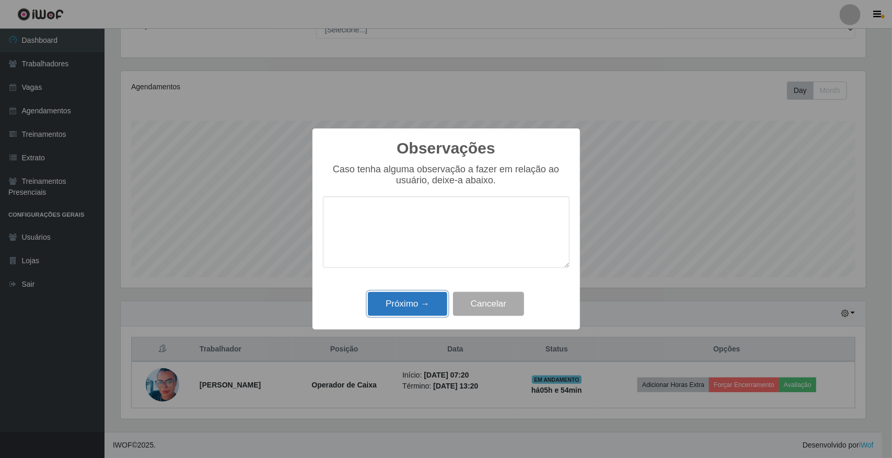
click at [417, 305] on button "Próximo →" at bounding box center [407, 304] width 79 height 25
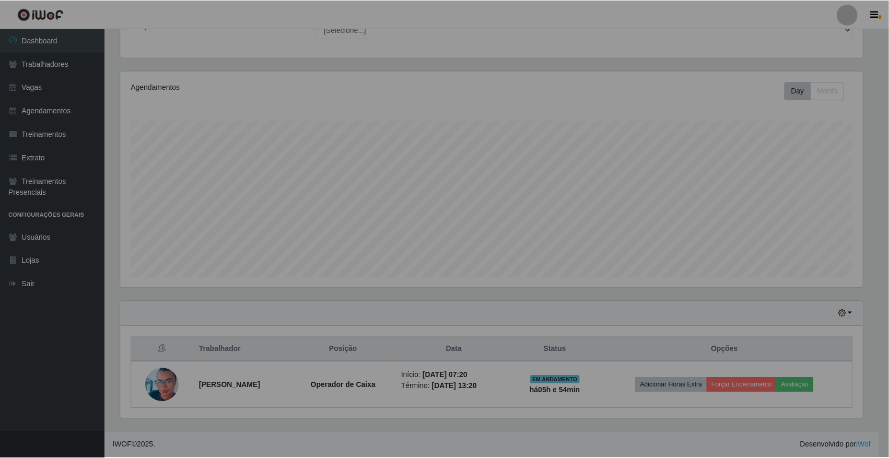
scroll to position [217, 752]
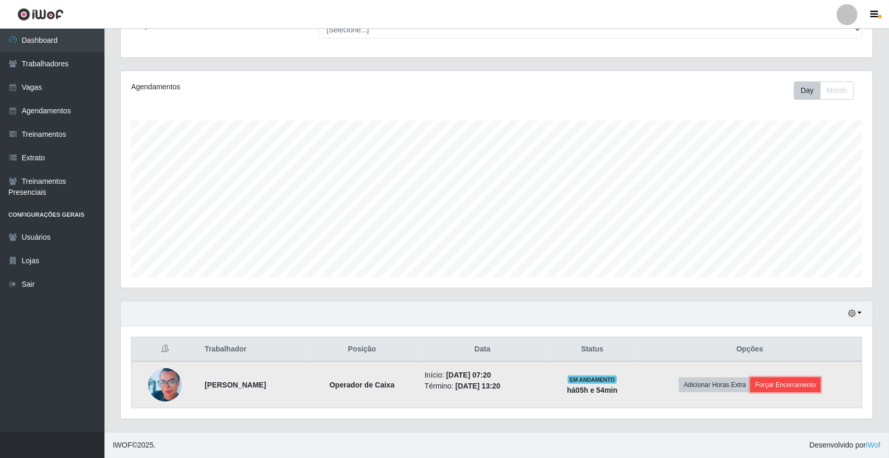
click at [793, 385] on button "Forçar Encerramento" at bounding box center [786, 385] width 70 height 15
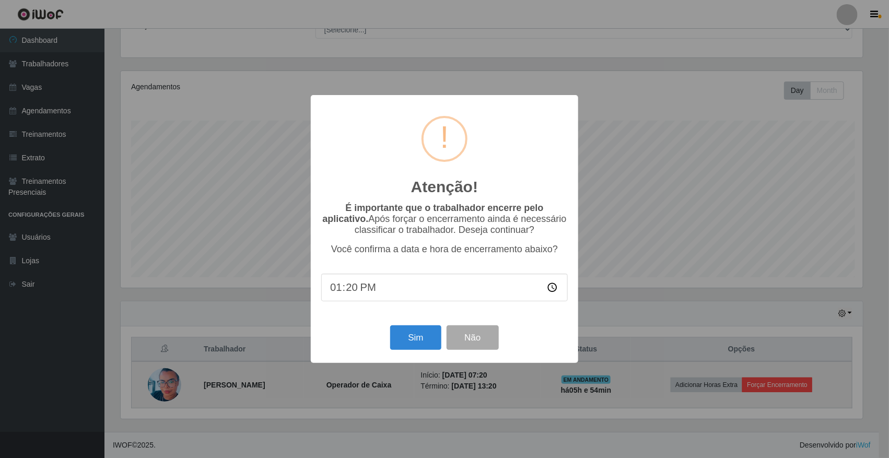
scroll to position [217, 745]
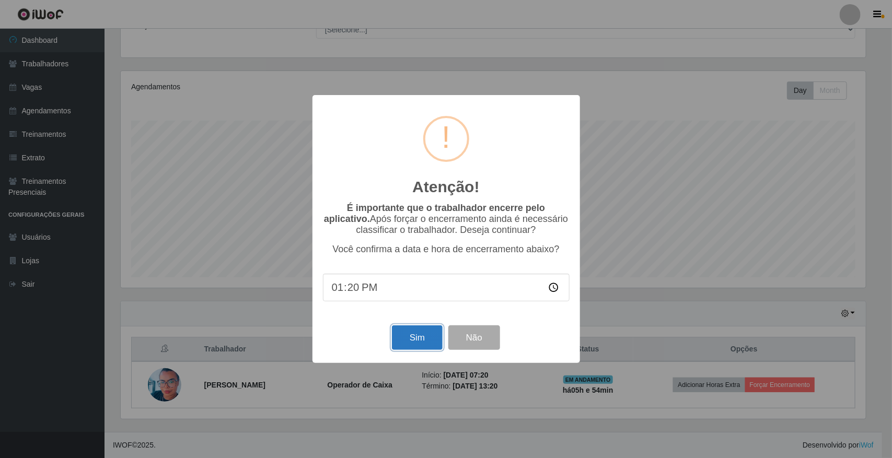
click at [413, 346] on button "Sim" at bounding box center [417, 337] width 51 height 25
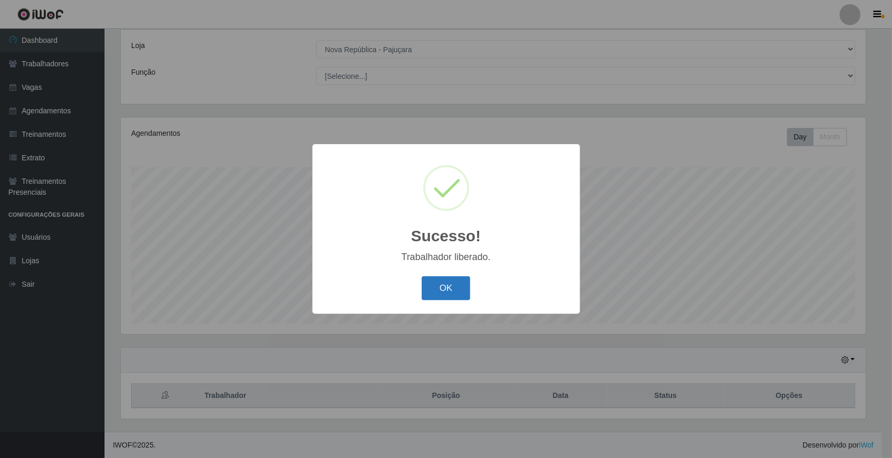
click at [443, 290] on button "OK" at bounding box center [446, 288] width 49 height 25
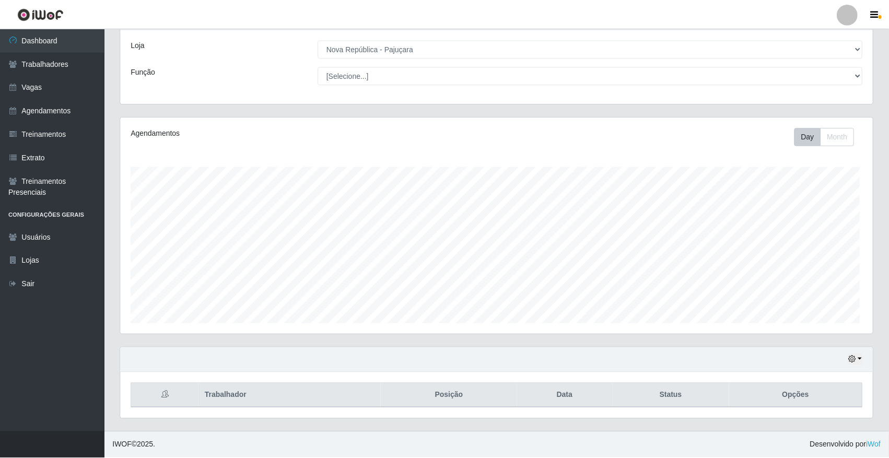
scroll to position [217, 752]
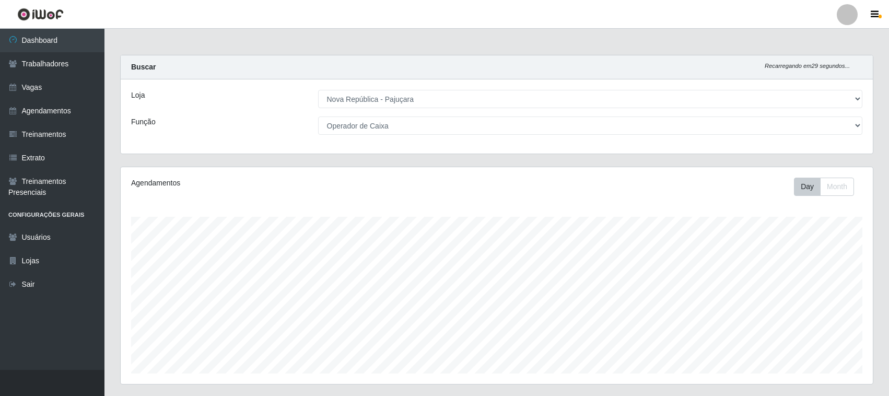
select select "65"
select select "22"
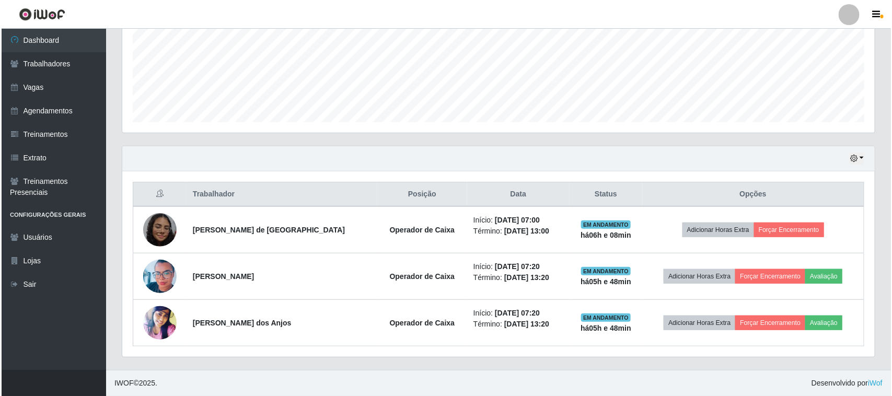
scroll to position [217, 752]
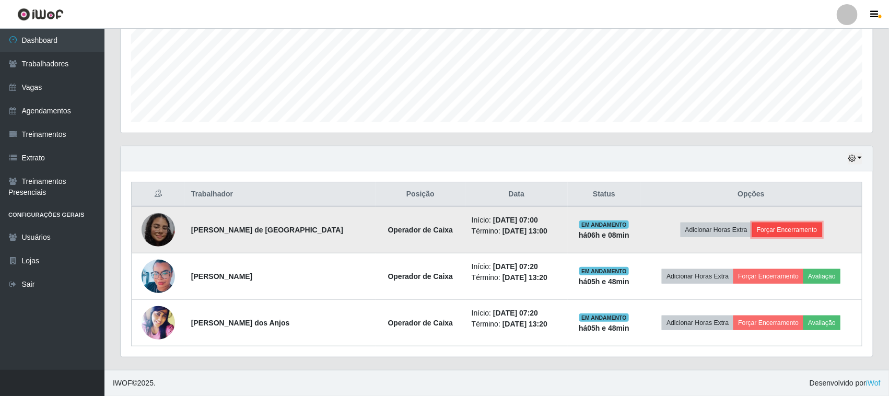
click at [769, 227] on button "Forçar Encerramento" at bounding box center [787, 230] width 70 height 15
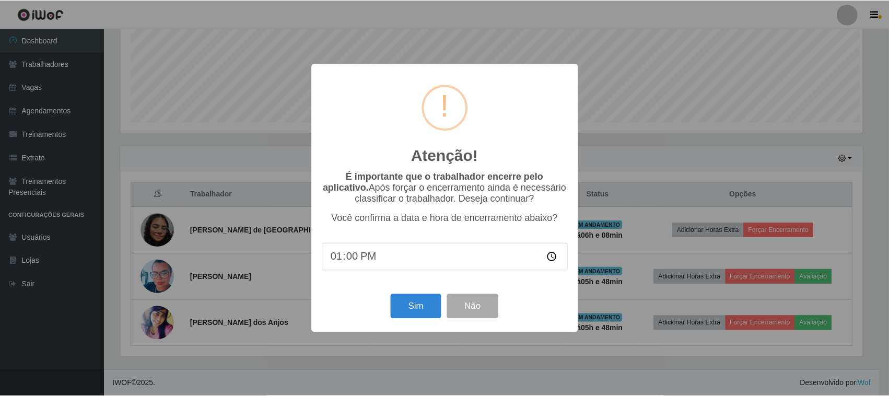
scroll to position [217, 745]
click at [414, 314] on button "Sim" at bounding box center [417, 306] width 51 height 25
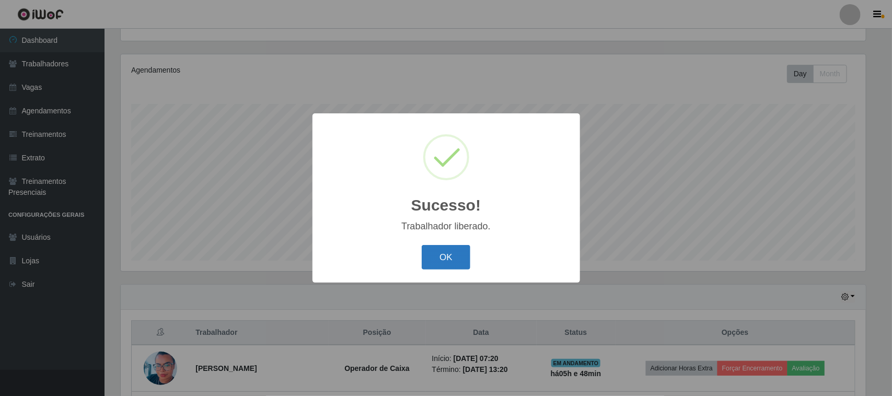
click at [445, 264] on button "OK" at bounding box center [446, 257] width 49 height 25
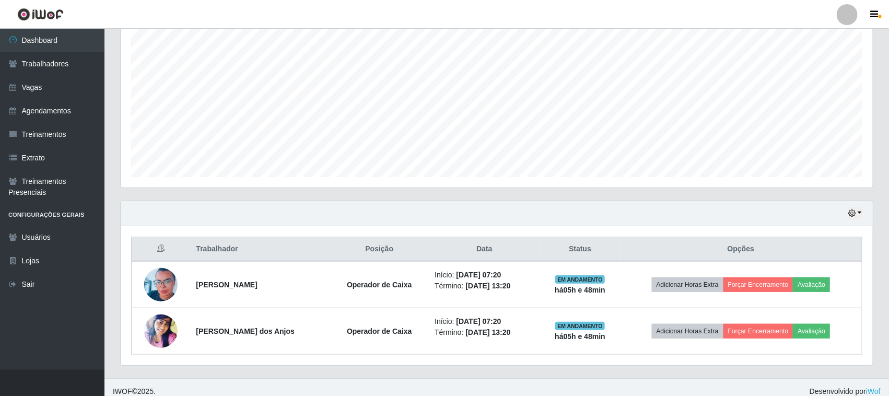
scroll to position [205, 0]
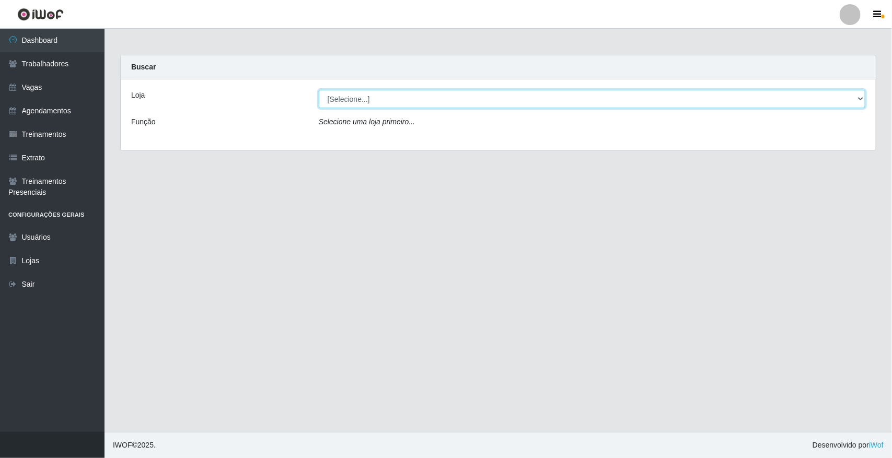
click at [340, 106] on select "[Selecione...] [GEOGRAPHIC_DATA]" at bounding box center [592, 99] width 546 height 18
click at [343, 106] on select "[Selecione...] [GEOGRAPHIC_DATA]" at bounding box center [592, 99] width 546 height 18
select select "65"
click at [319, 90] on select "[Selecione...] [GEOGRAPHIC_DATA]" at bounding box center [592, 99] width 546 height 18
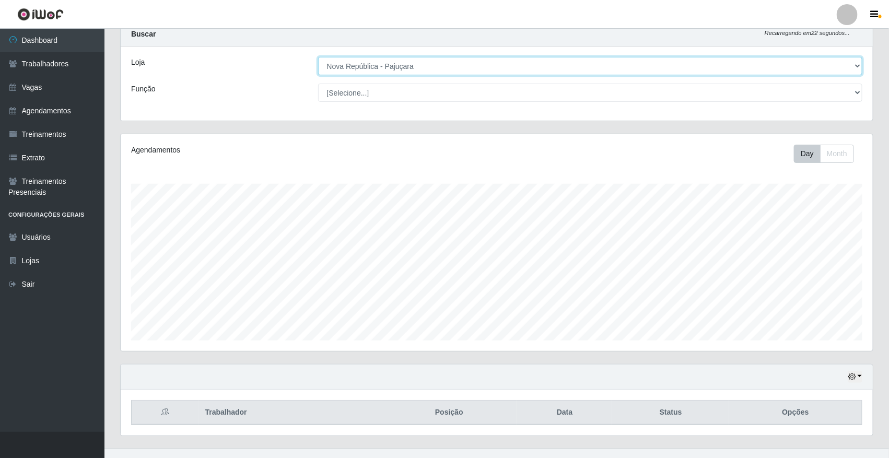
scroll to position [51, 0]
